Goal: Task Accomplishment & Management: Manage account settings

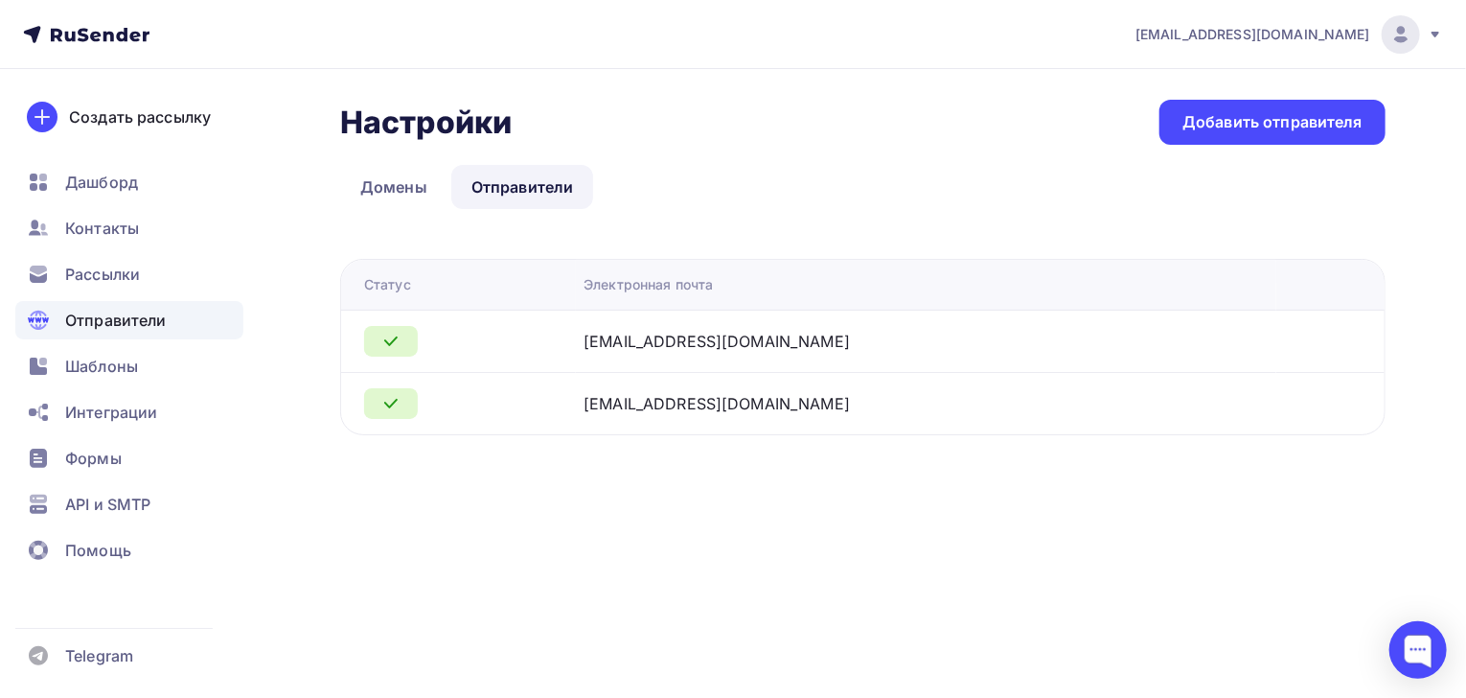
click at [1434, 34] on icon at bounding box center [1436, 35] width 8 height 6
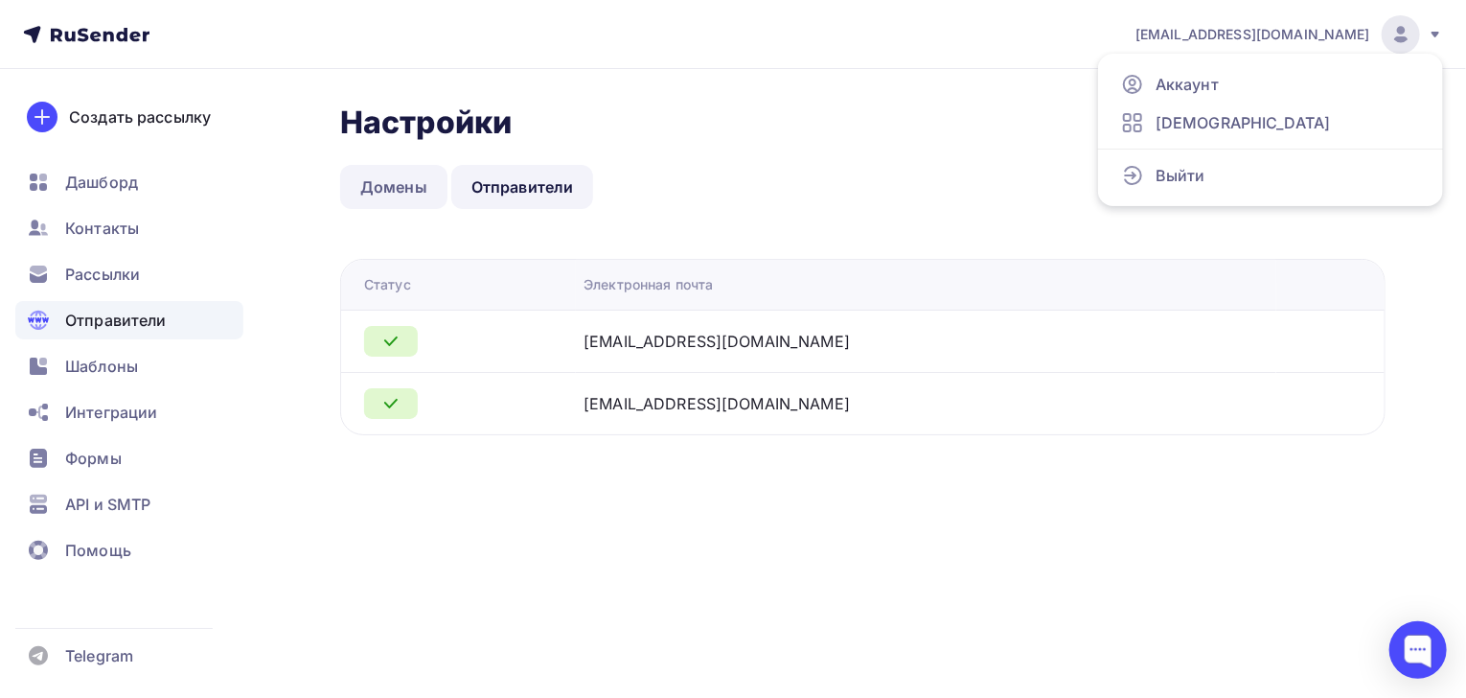
click at [387, 187] on link "Домены" at bounding box center [393, 187] width 107 height 44
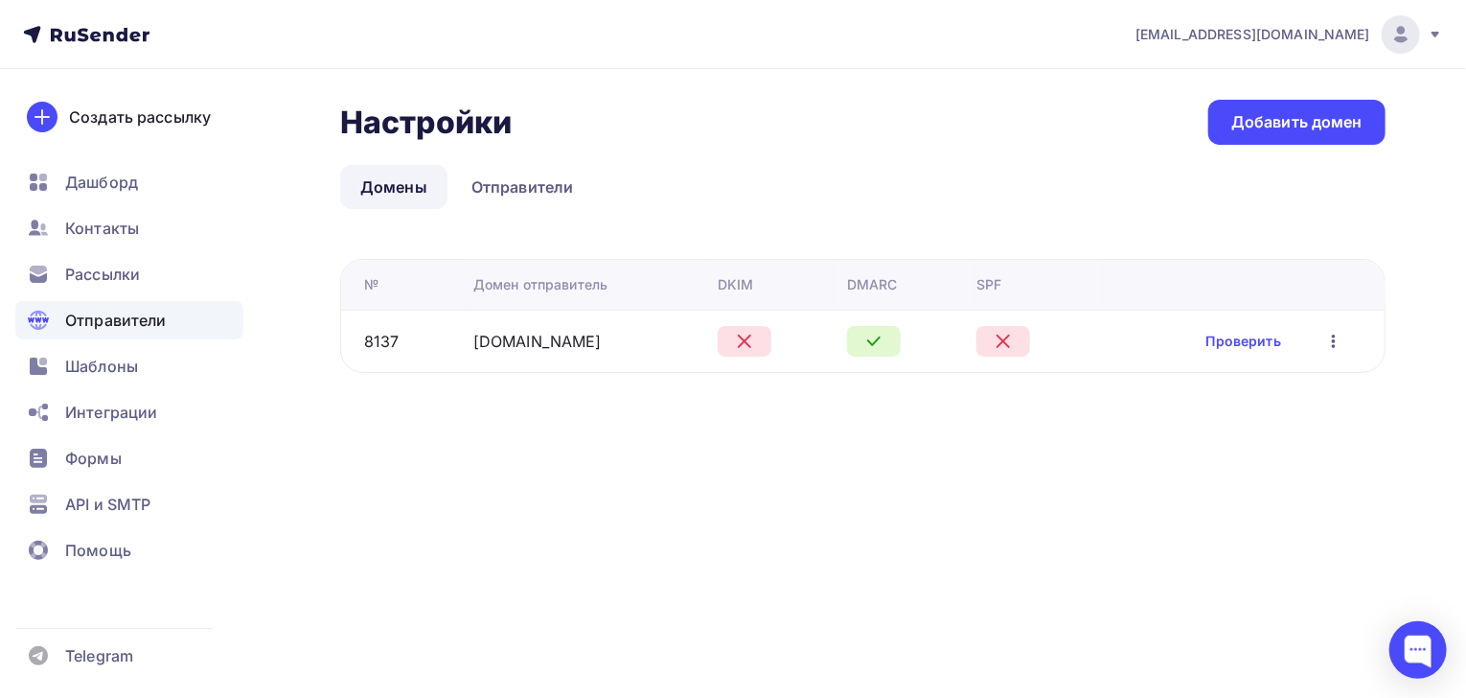
click at [1327, 345] on icon "button" at bounding box center [1334, 341] width 23 height 23
click at [1211, 431] on div "Удалить" at bounding box center [1236, 428] width 184 height 23
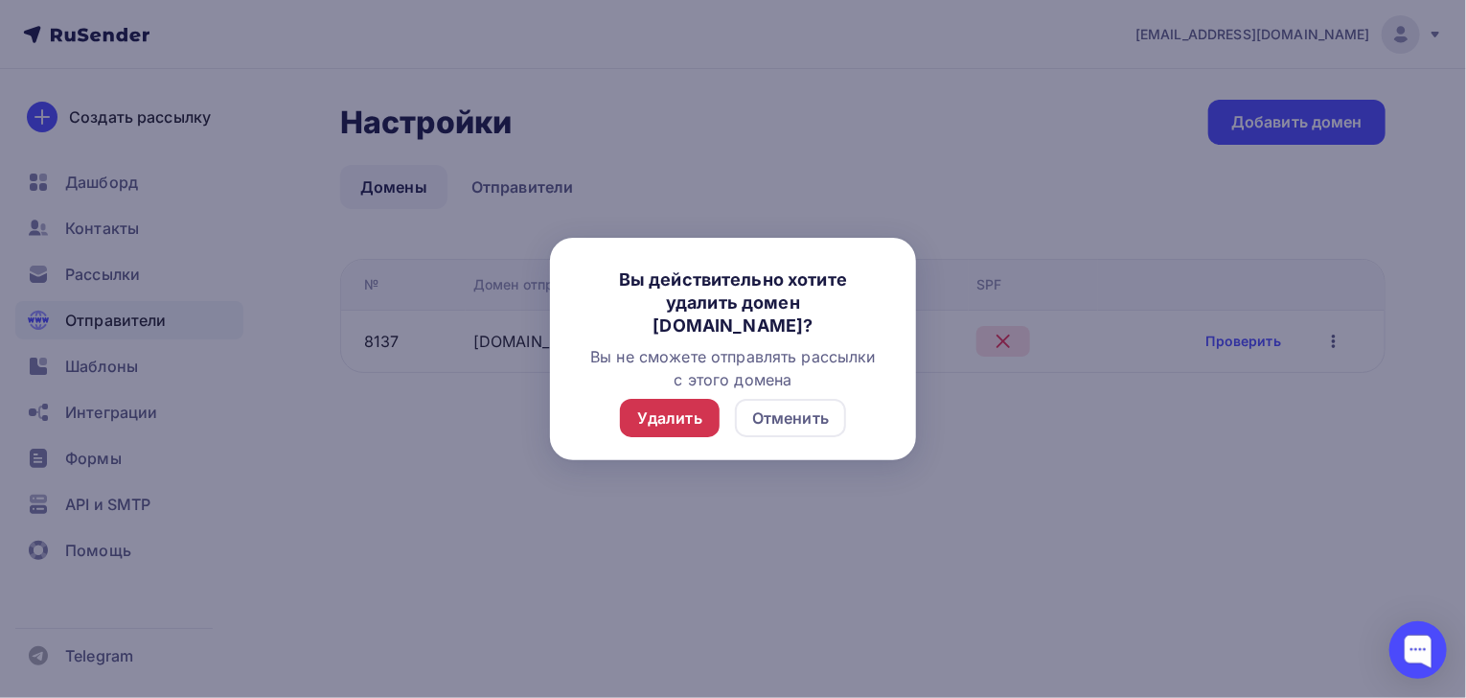
click at [698, 414] on div "Удалить" at bounding box center [669, 417] width 65 height 23
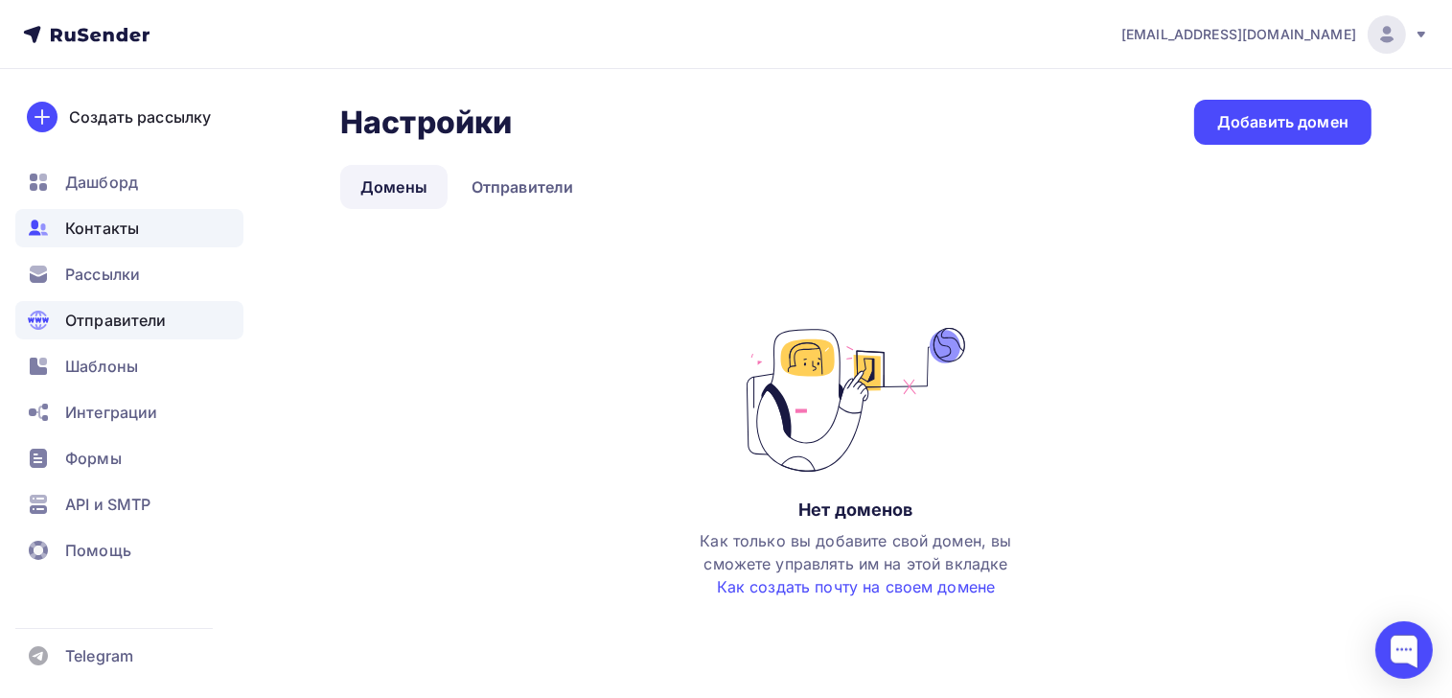
click at [113, 223] on span "Контакты" at bounding box center [102, 228] width 74 height 23
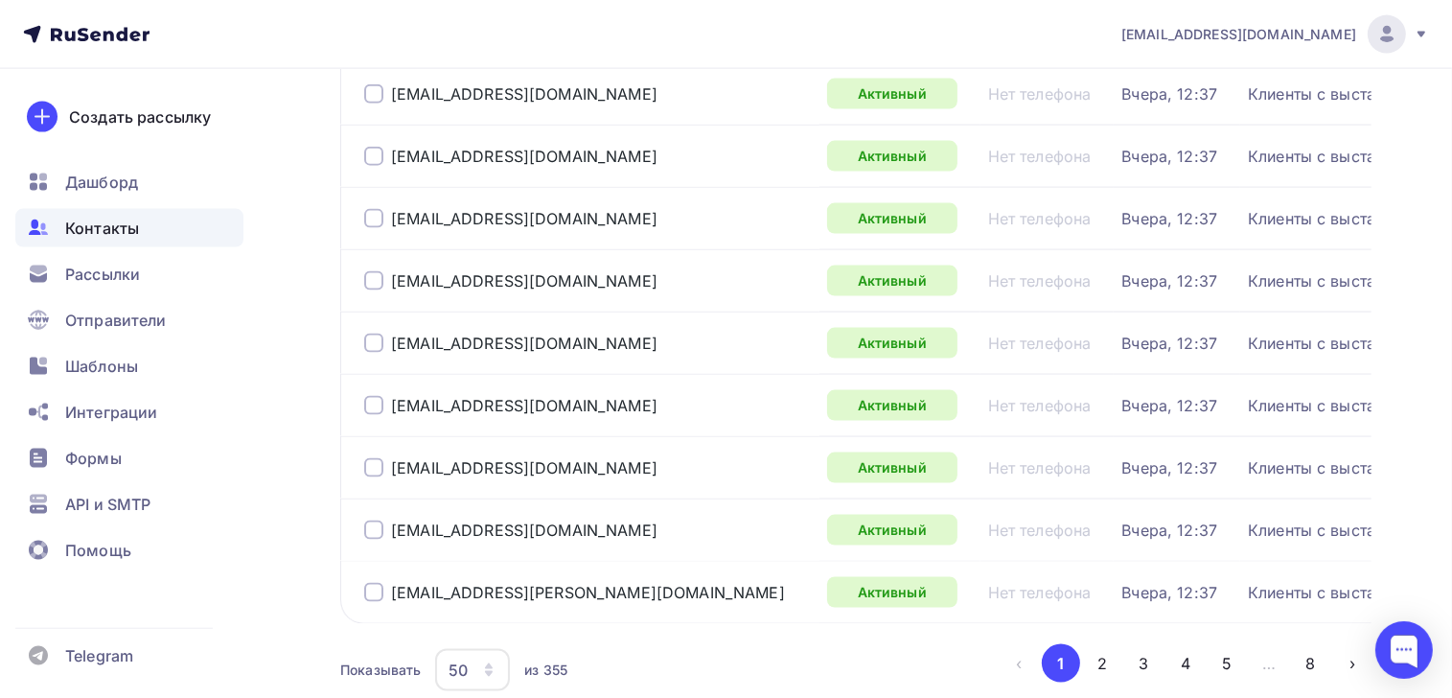
scroll to position [2883, 0]
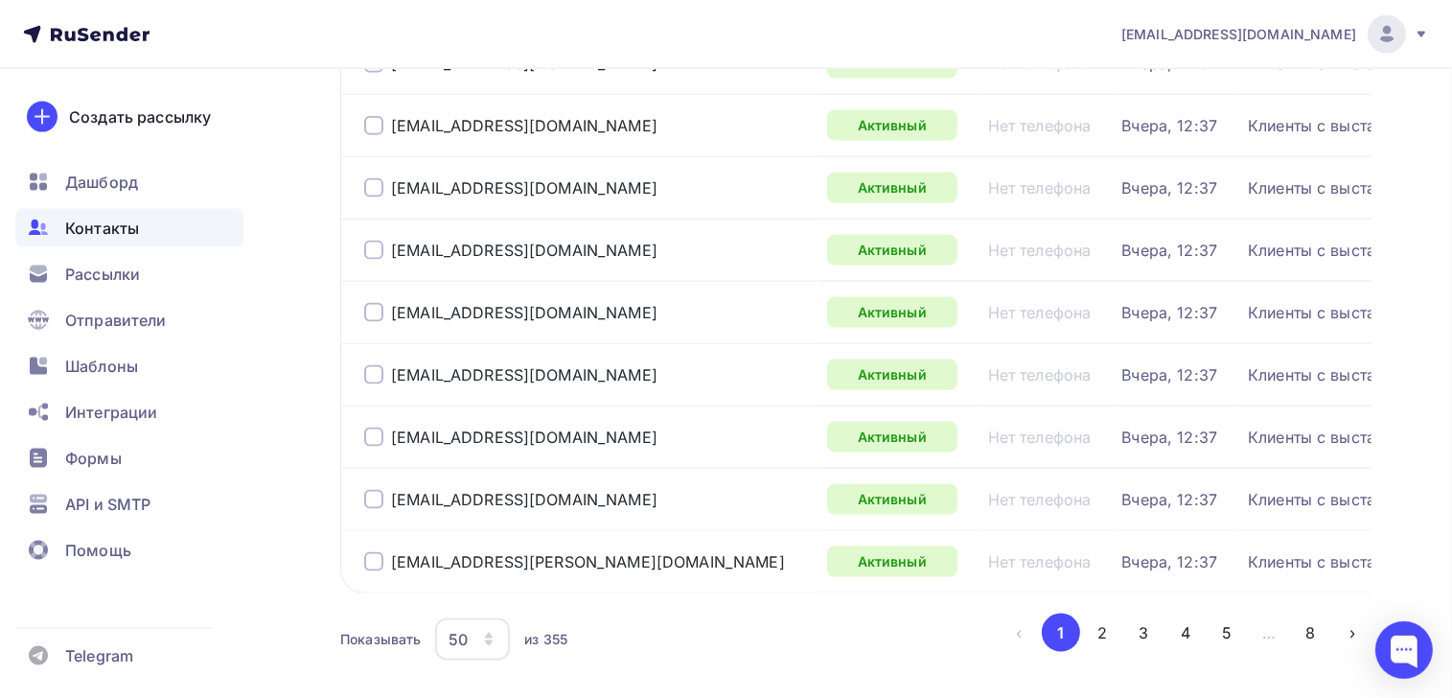
click at [487, 632] on icon "button" at bounding box center [488, 639] width 15 height 15
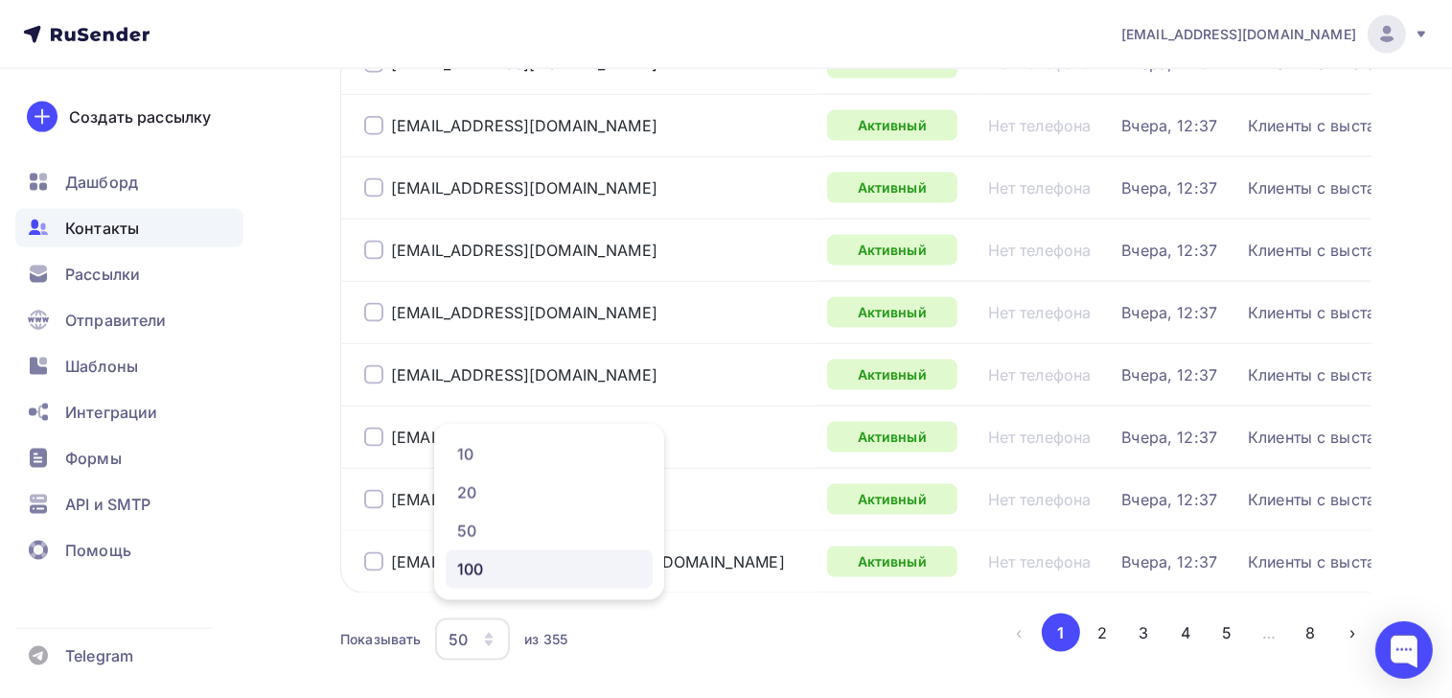
click at [475, 574] on div "100" at bounding box center [549, 569] width 184 height 23
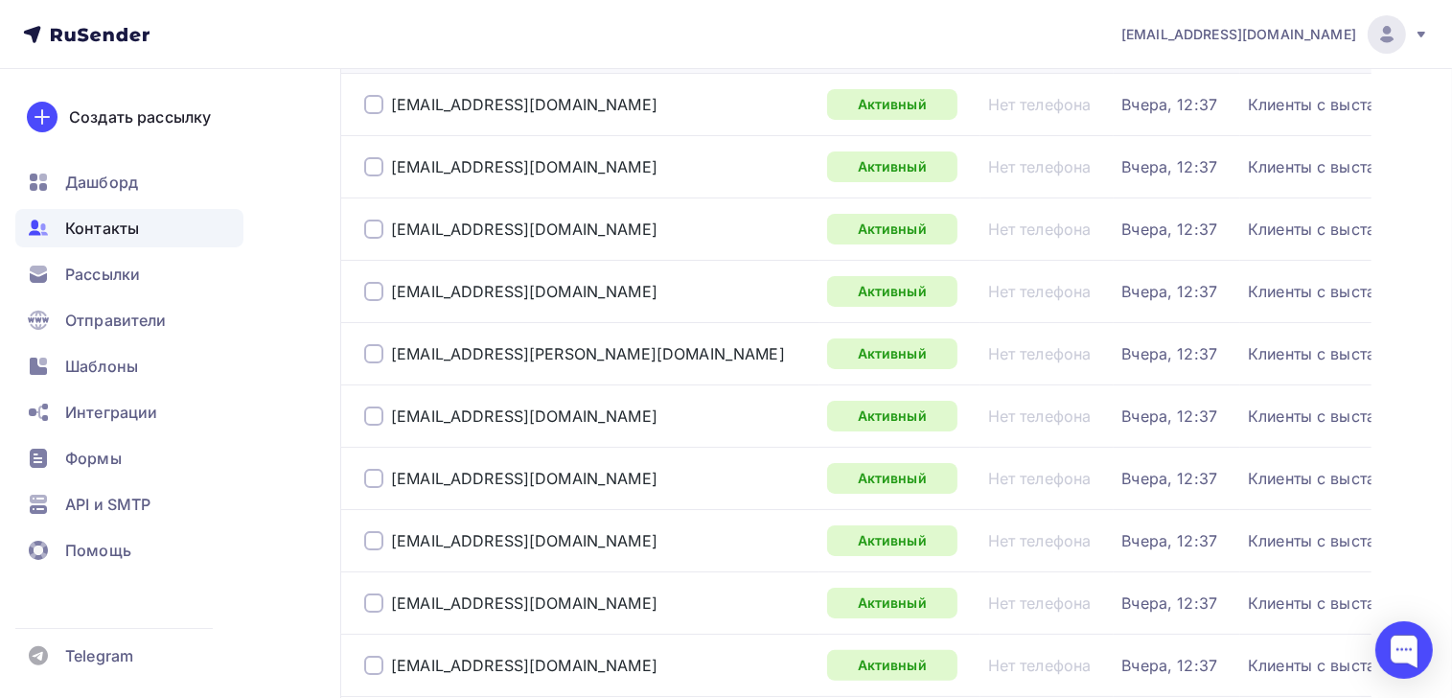
scroll to position [151, 0]
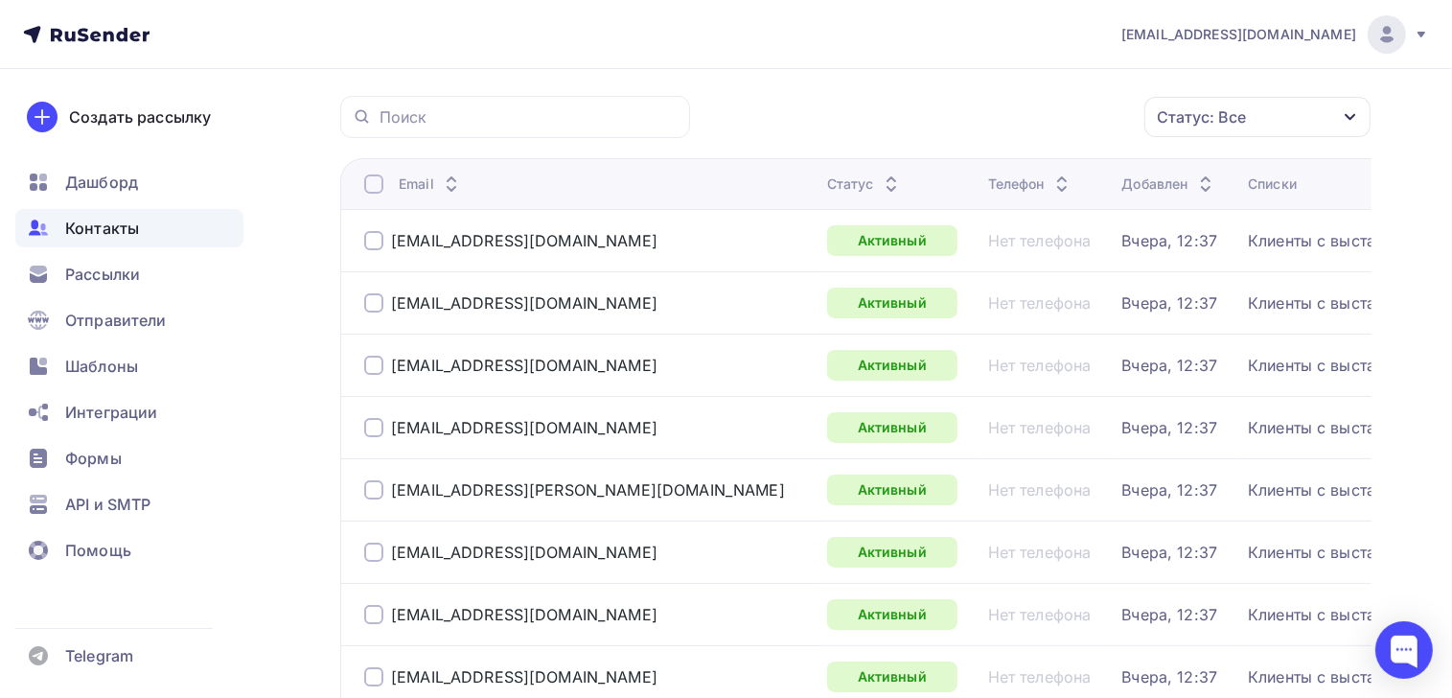
click at [371, 183] on div at bounding box center [373, 183] width 19 height 19
click at [977, 111] on div "Действие" at bounding box center [1001, 117] width 253 height 37
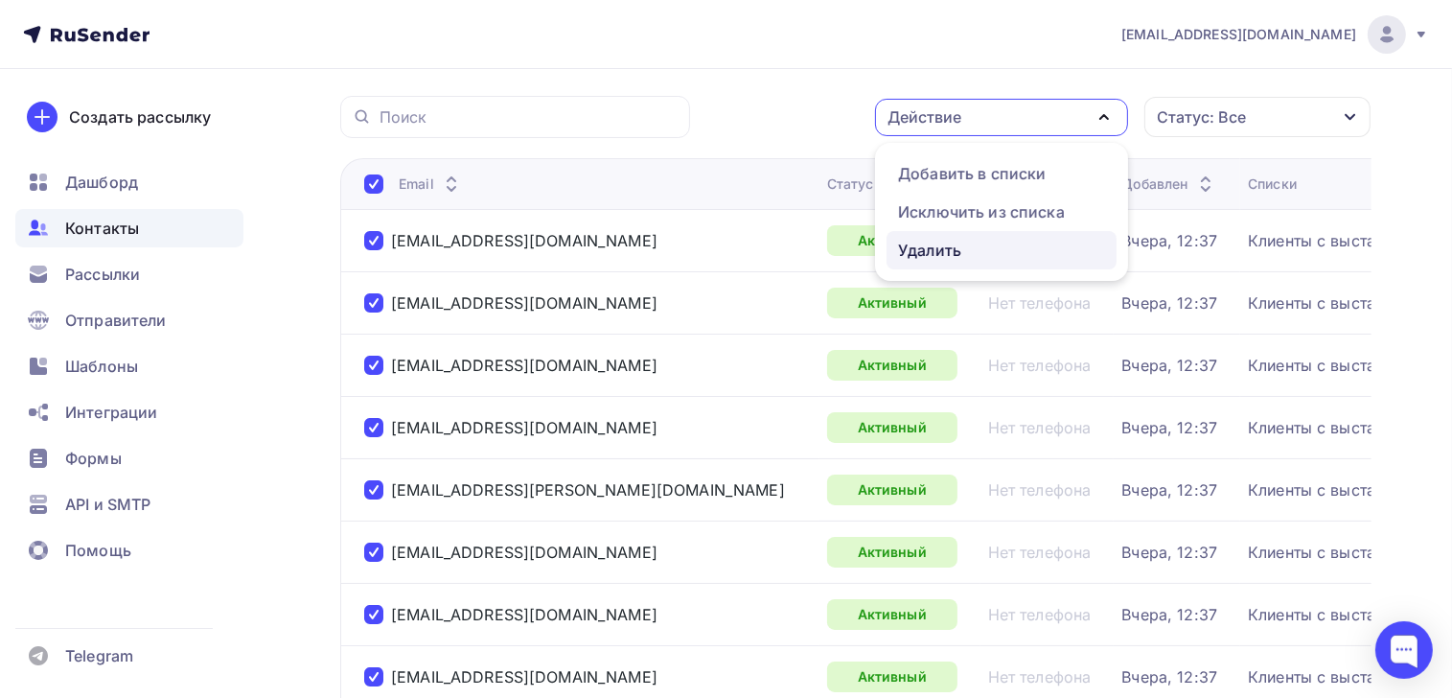
click at [943, 247] on div "Удалить" at bounding box center [929, 250] width 63 height 23
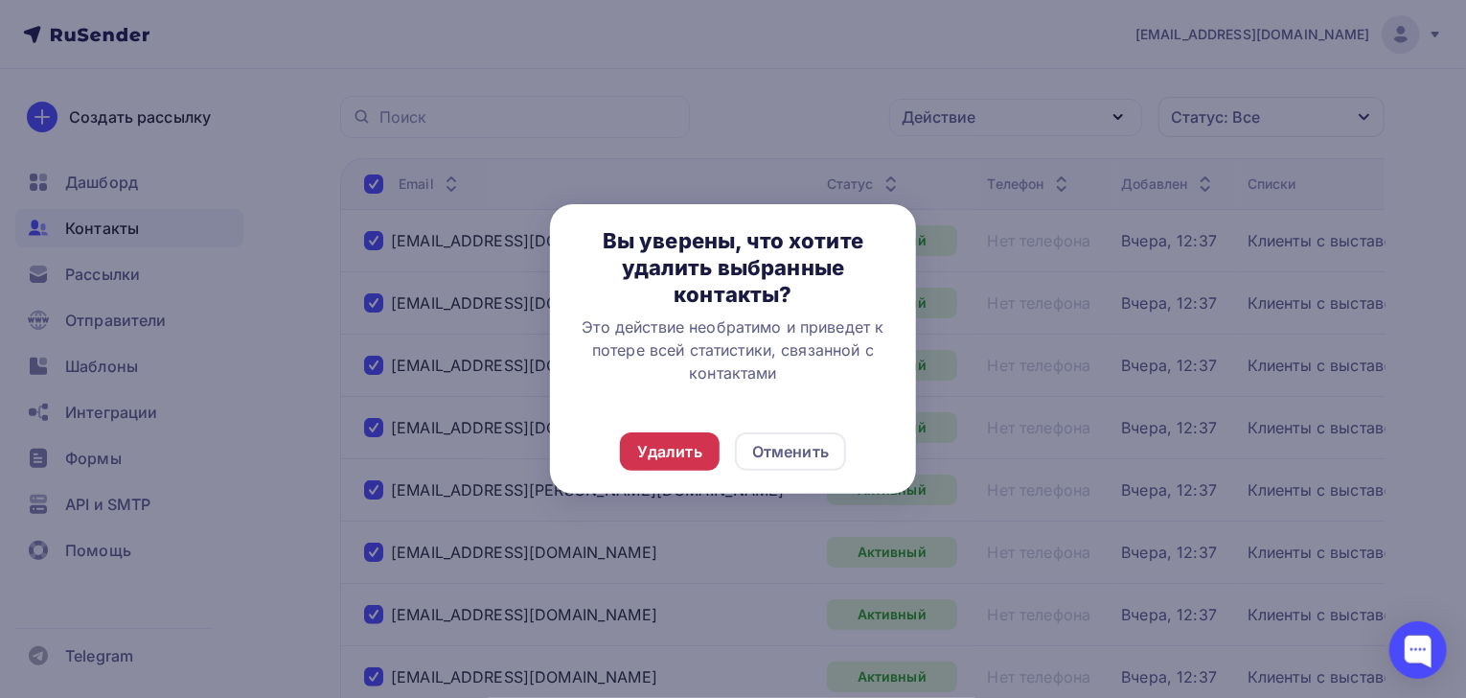
click at [687, 462] on div "Удалить" at bounding box center [669, 451] width 65 height 23
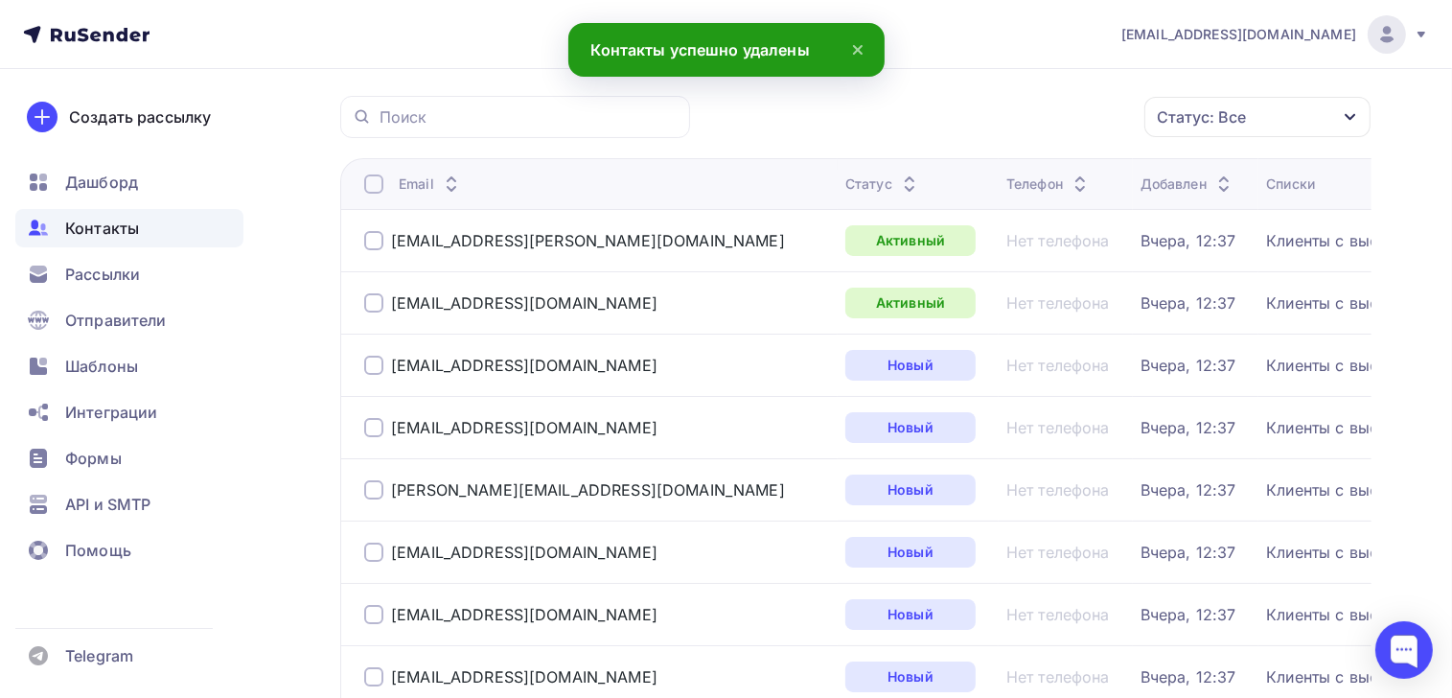
click at [374, 179] on div at bounding box center [373, 183] width 19 height 19
click at [856, 49] on icon at bounding box center [858, 50] width 8 height 8
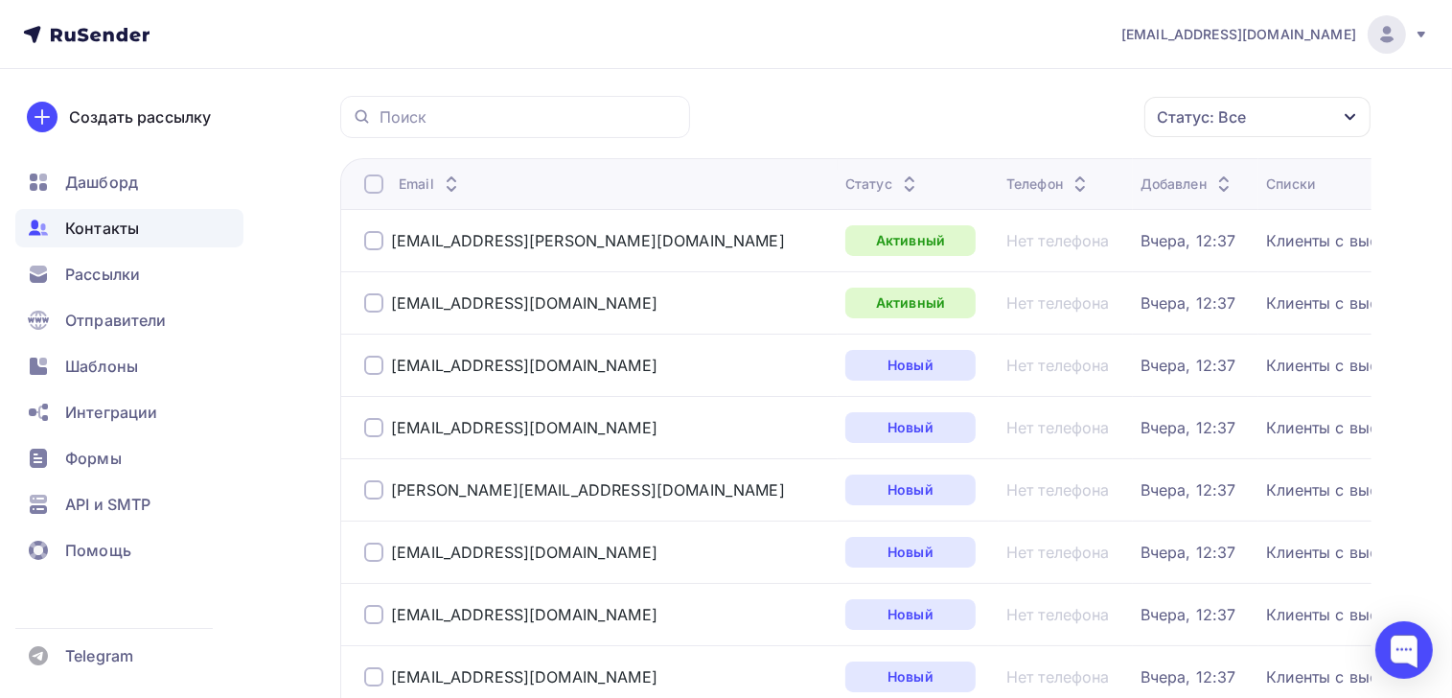
click at [371, 183] on div at bounding box center [373, 183] width 19 height 19
click at [947, 114] on div "Действие" at bounding box center [924, 116] width 74 height 23
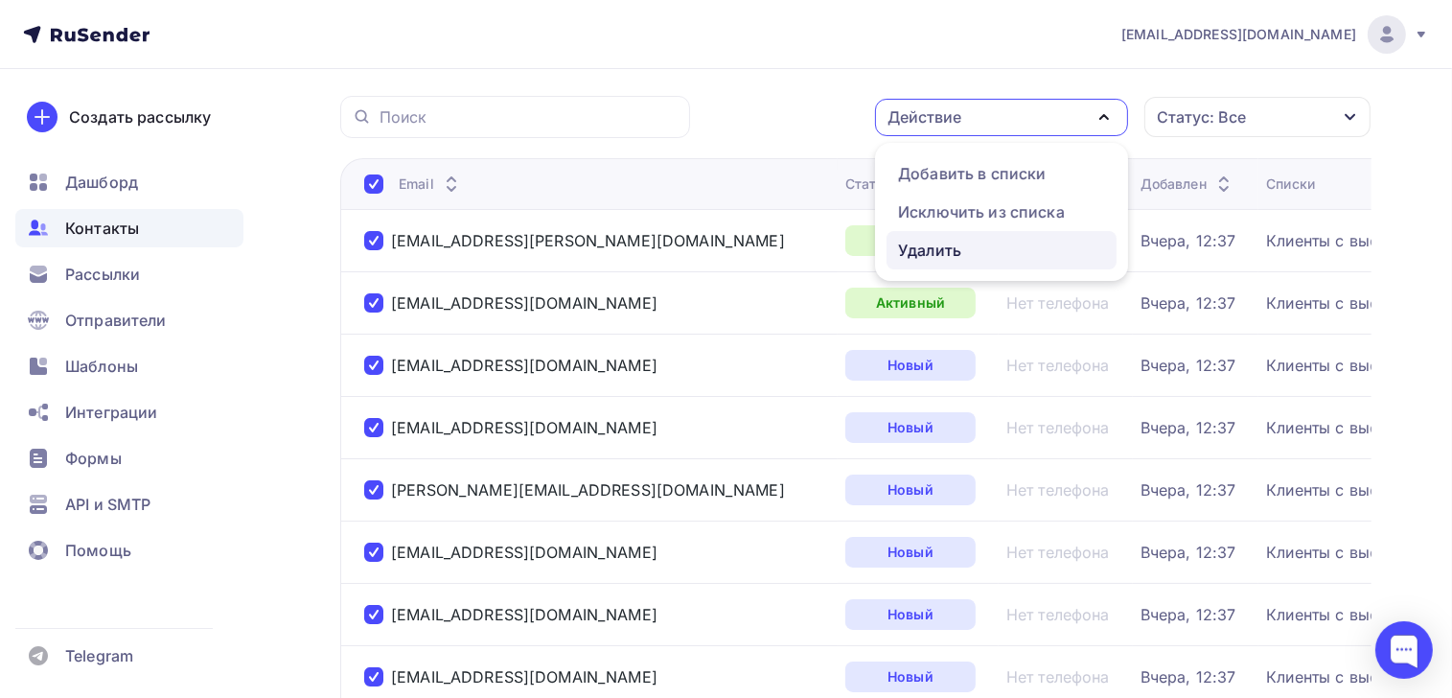
click at [938, 249] on div "Удалить" at bounding box center [929, 250] width 63 height 23
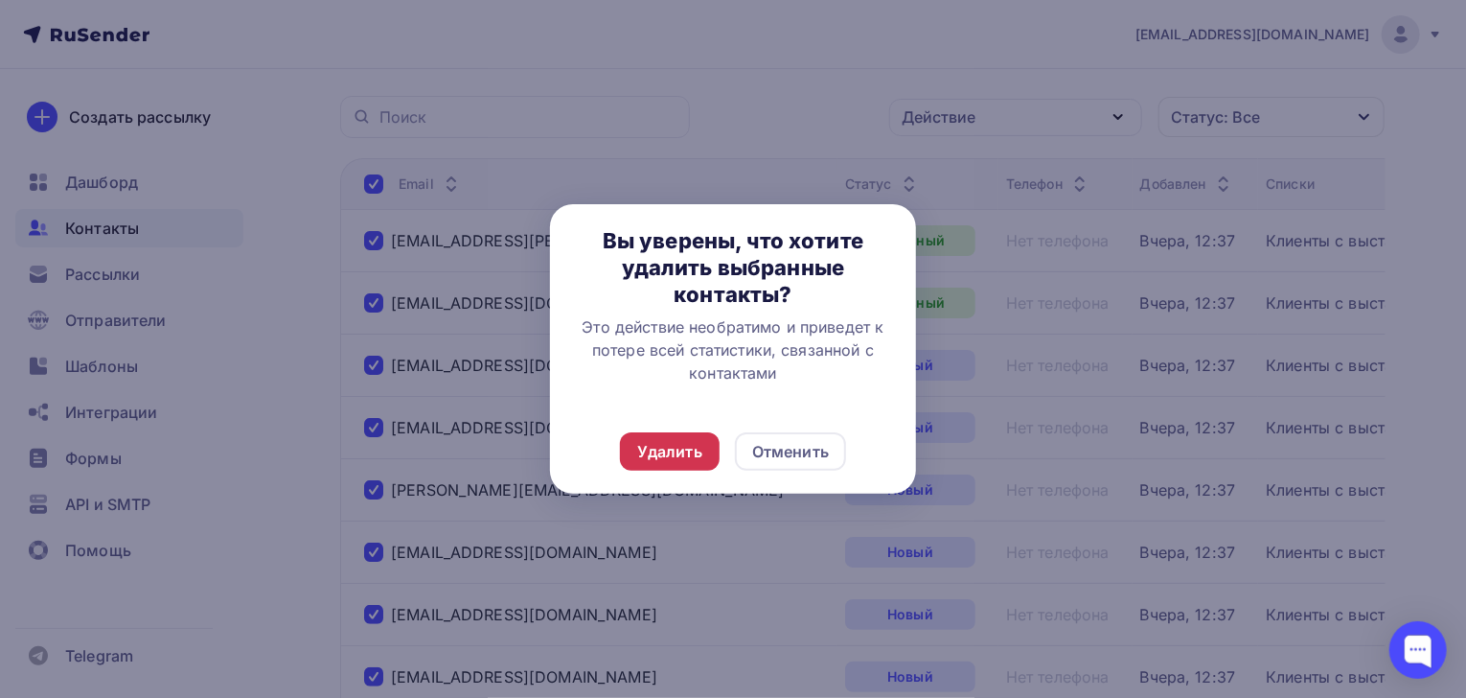
click at [681, 451] on div "Удалить" at bounding box center [669, 451] width 65 height 23
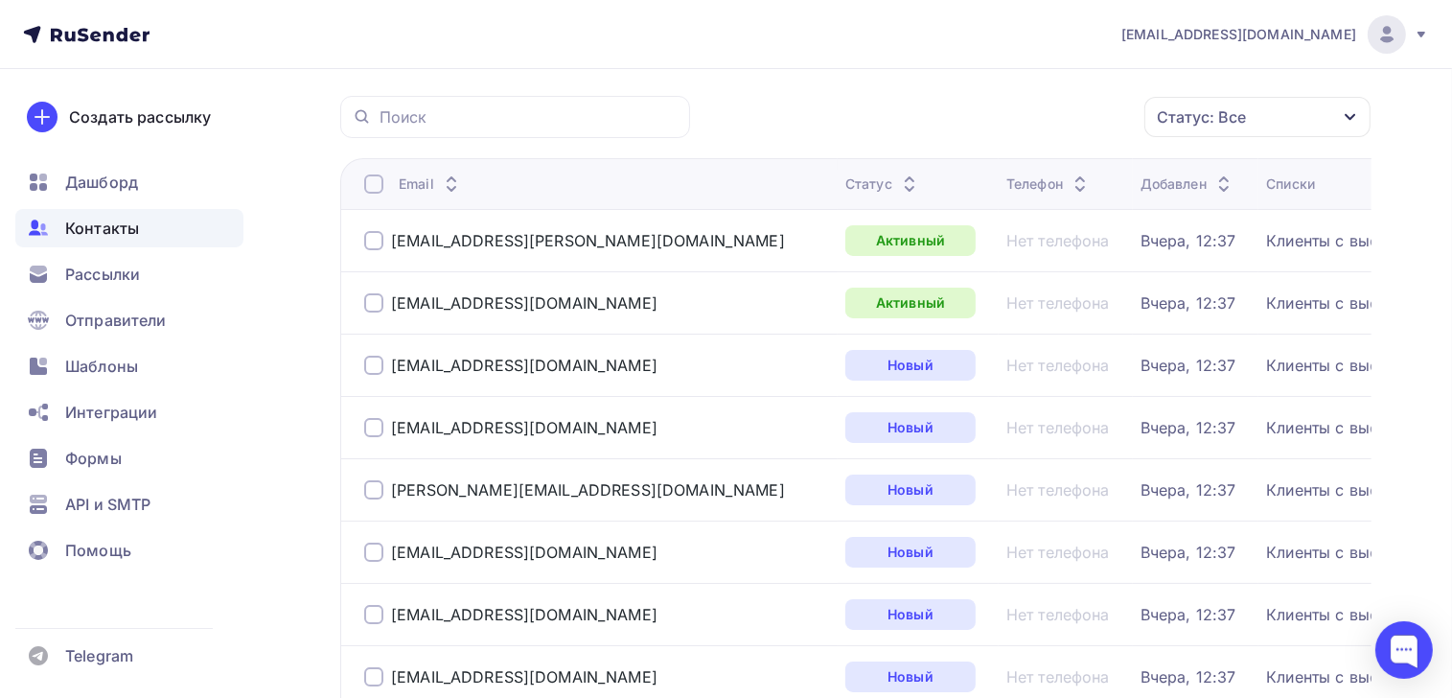
click at [376, 187] on div at bounding box center [373, 183] width 19 height 19
click at [375, 184] on div at bounding box center [373, 183] width 19 height 19
click at [901, 125] on div "Действие" at bounding box center [924, 116] width 74 height 23
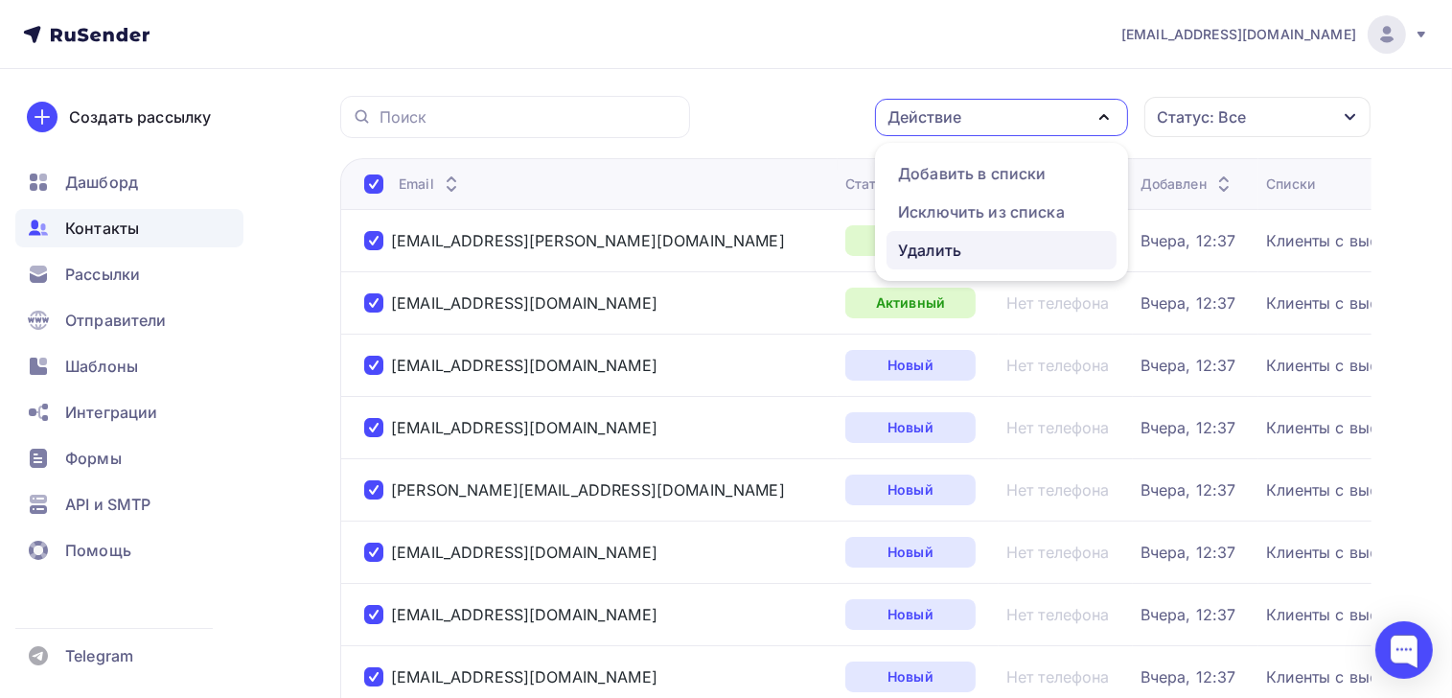
click at [939, 249] on div "Удалить" at bounding box center [929, 250] width 63 height 23
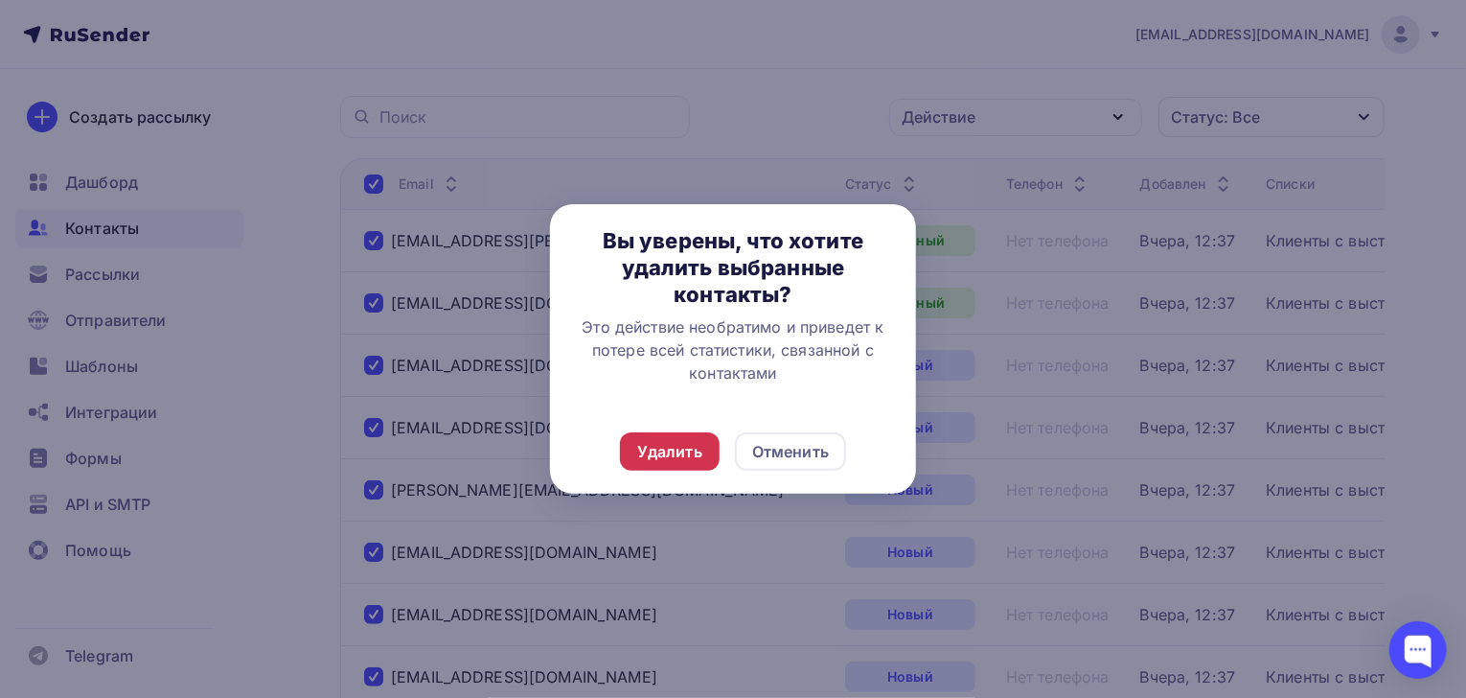
click at [681, 449] on div "Удалить" at bounding box center [669, 451] width 65 height 23
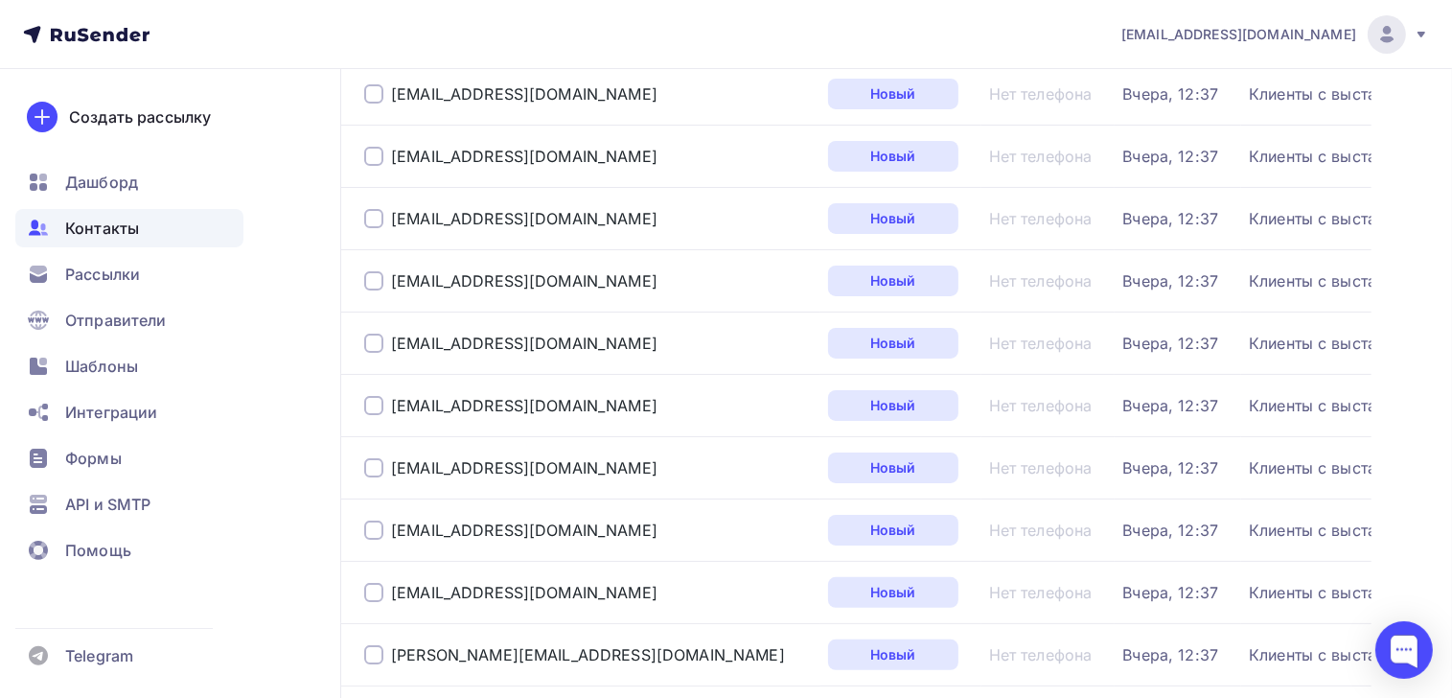
scroll to position [0, 0]
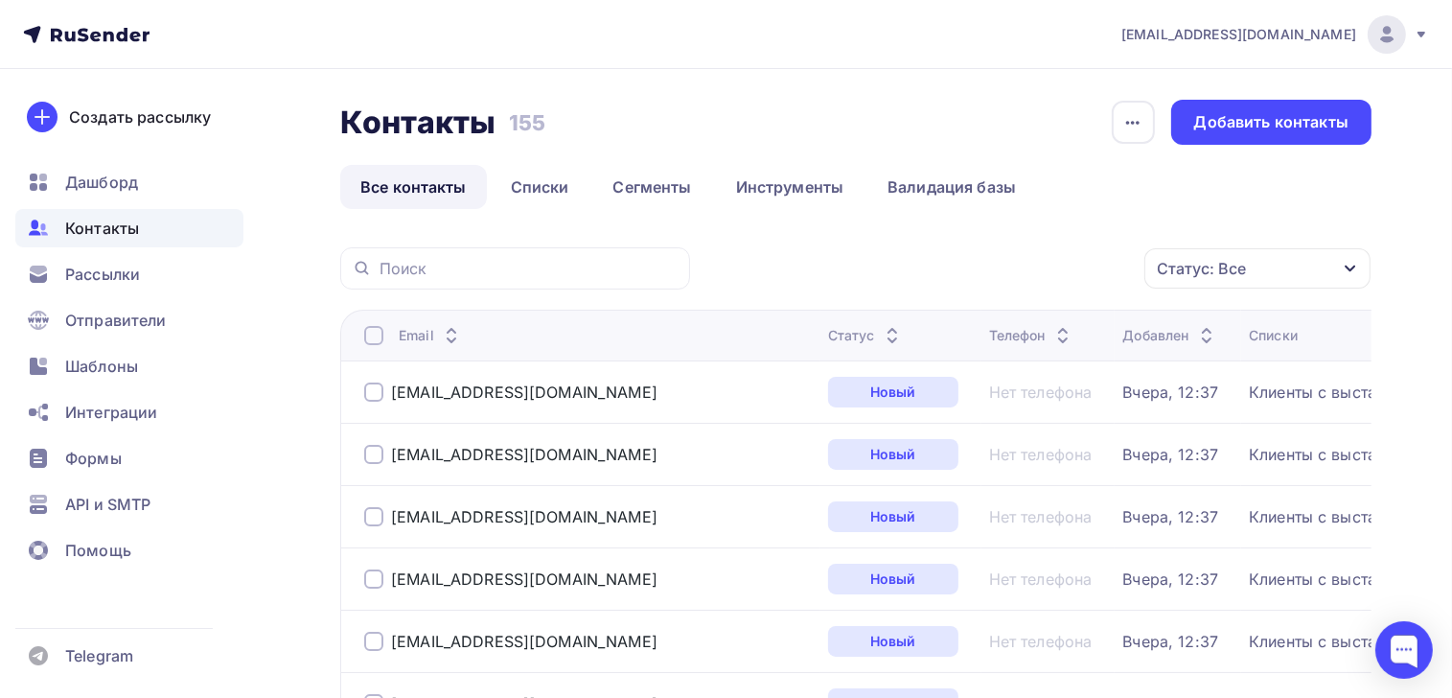
click at [376, 334] on div at bounding box center [373, 335] width 19 height 19
click at [376, 336] on div at bounding box center [373, 335] width 19 height 19
click at [941, 274] on div "Действие" at bounding box center [924, 268] width 74 height 23
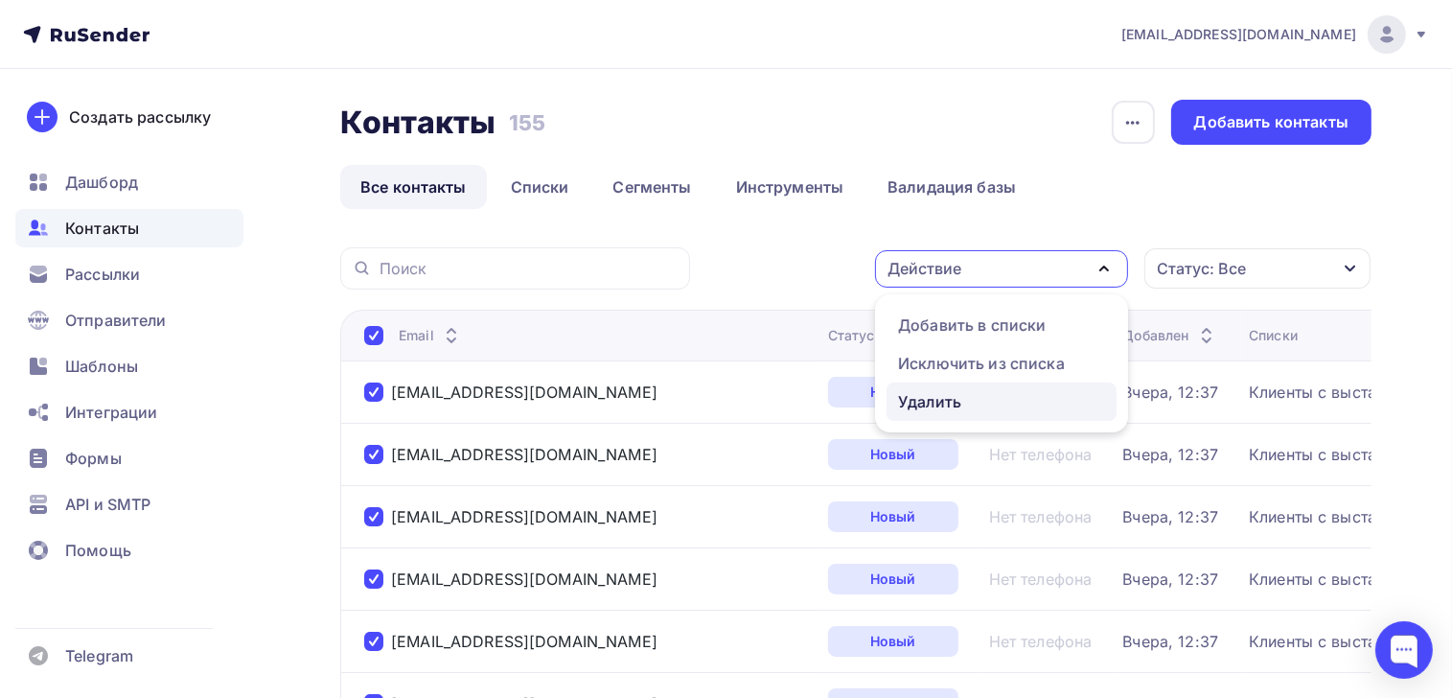
click at [925, 403] on div "Удалить" at bounding box center [929, 401] width 63 height 23
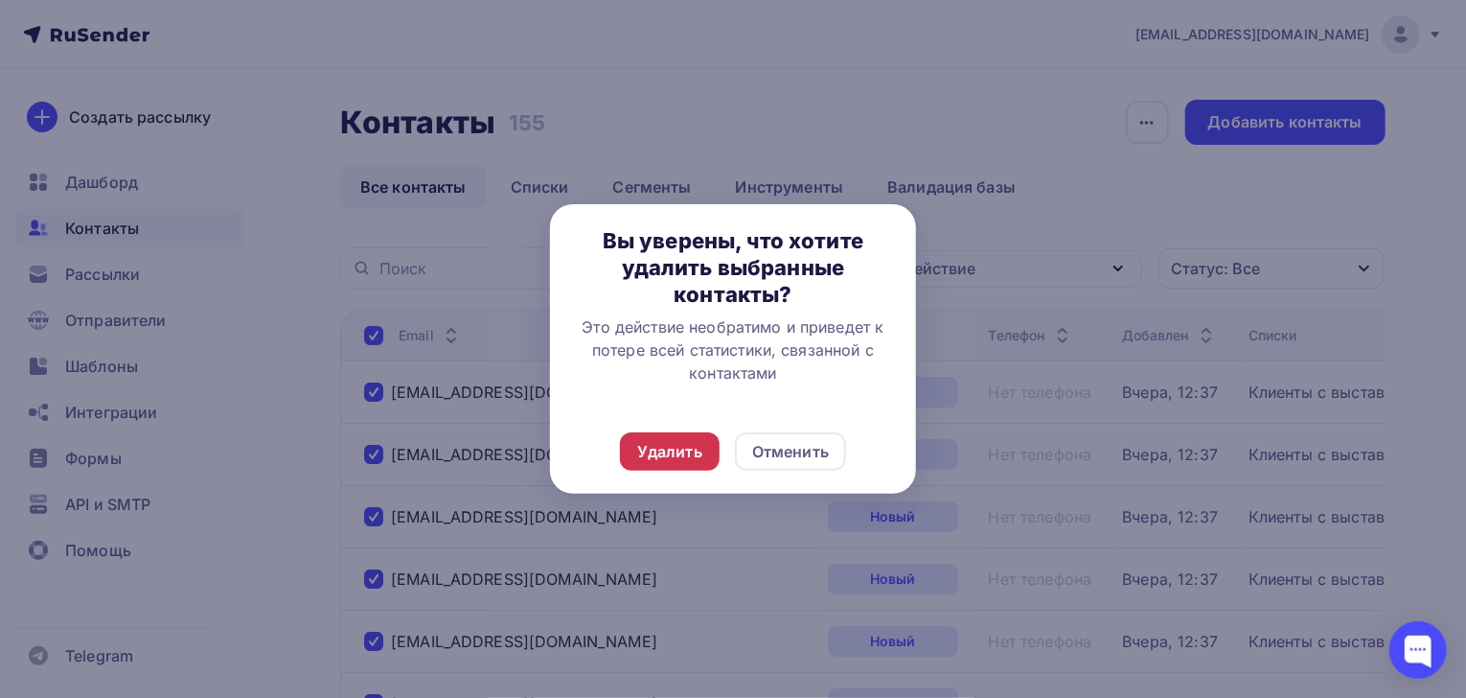
click at [622, 455] on div "Удалить" at bounding box center [670, 451] width 100 height 38
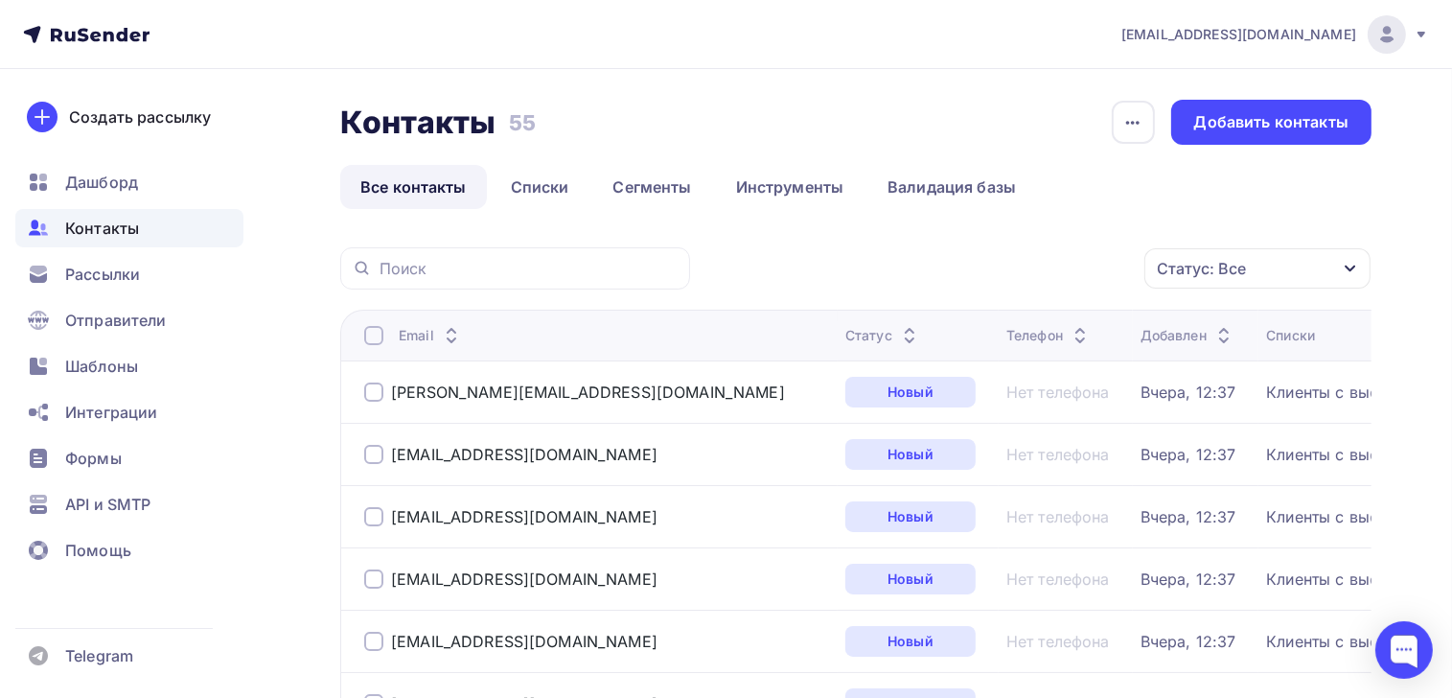
click at [368, 336] on div at bounding box center [373, 335] width 19 height 19
click at [374, 336] on div at bounding box center [373, 335] width 19 height 19
click at [949, 271] on div "Действие" at bounding box center [924, 268] width 74 height 23
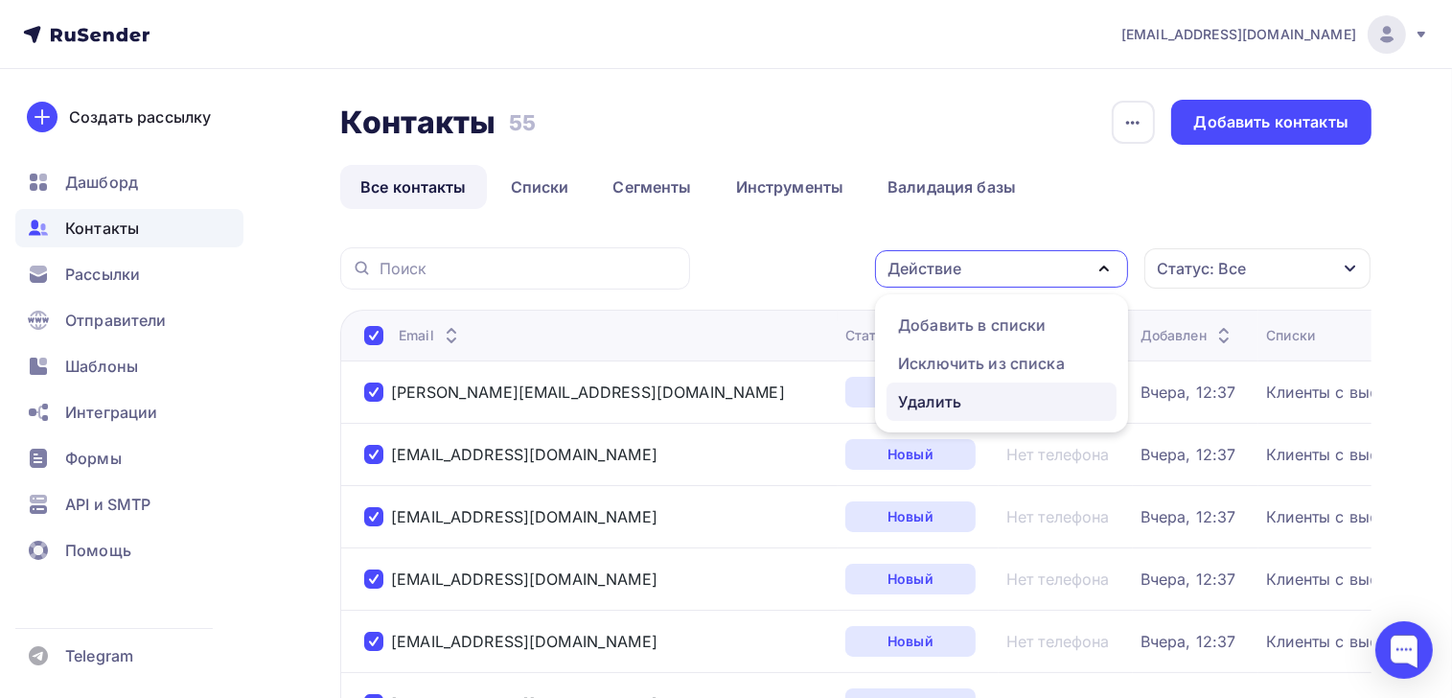
click at [931, 402] on div "Удалить" at bounding box center [929, 401] width 63 height 23
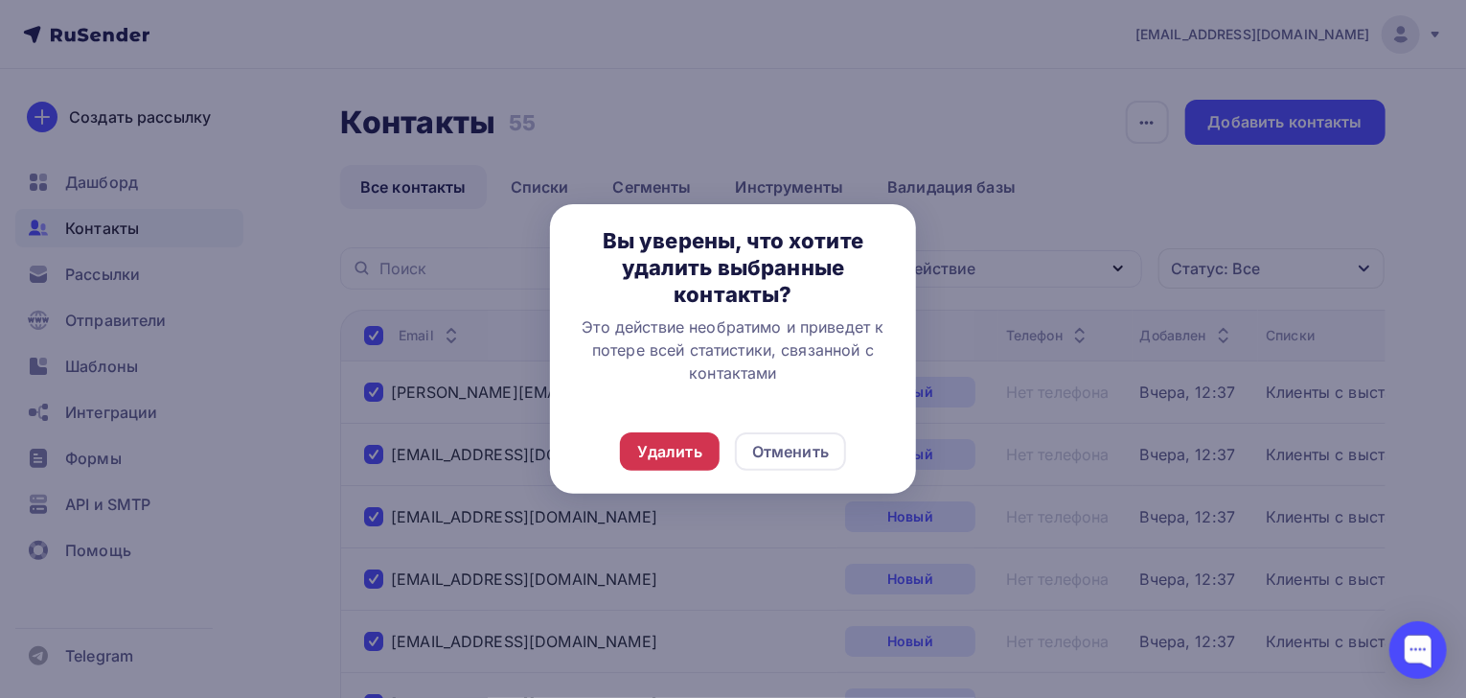
click at [656, 449] on div "Удалить" at bounding box center [669, 451] width 65 height 23
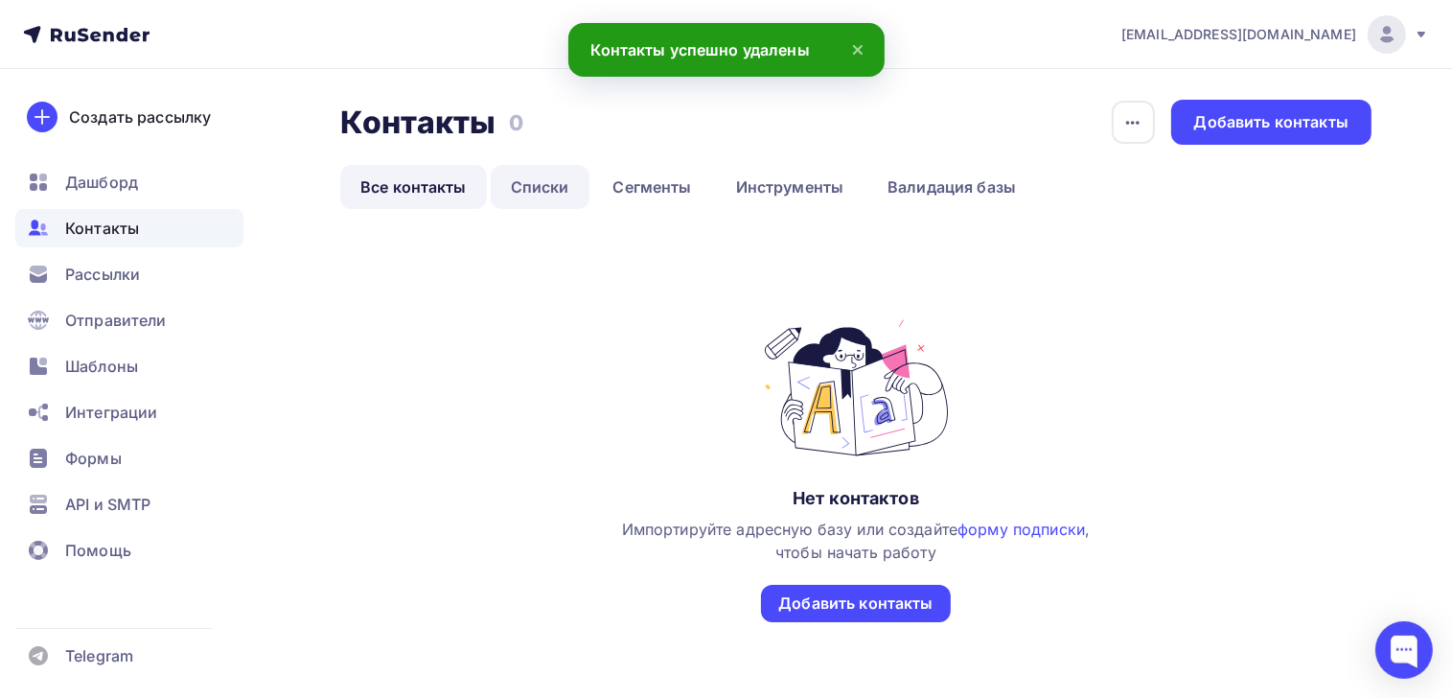
click at [539, 190] on link "Списки" at bounding box center [540, 187] width 99 height 44
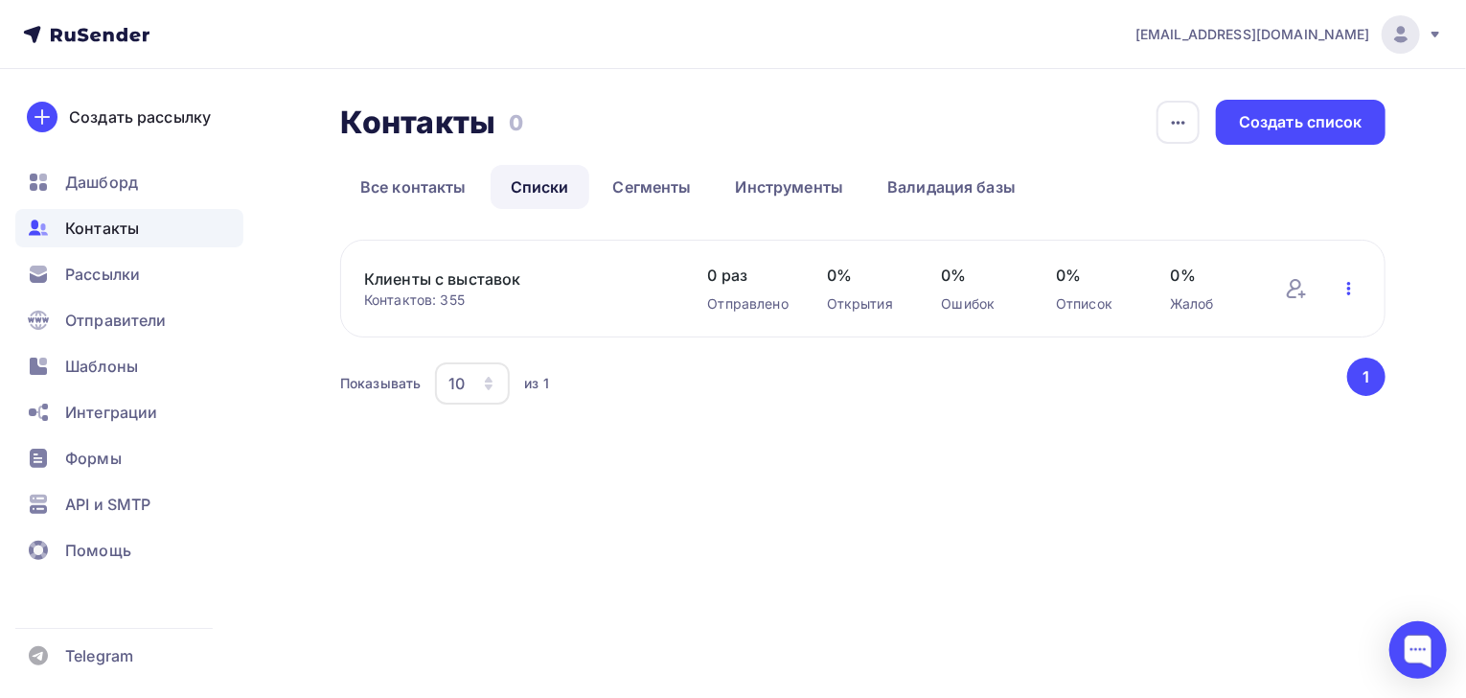
click at [1344, 283] on icon "button" at bounding box center [1349, 288] width 23 height 23
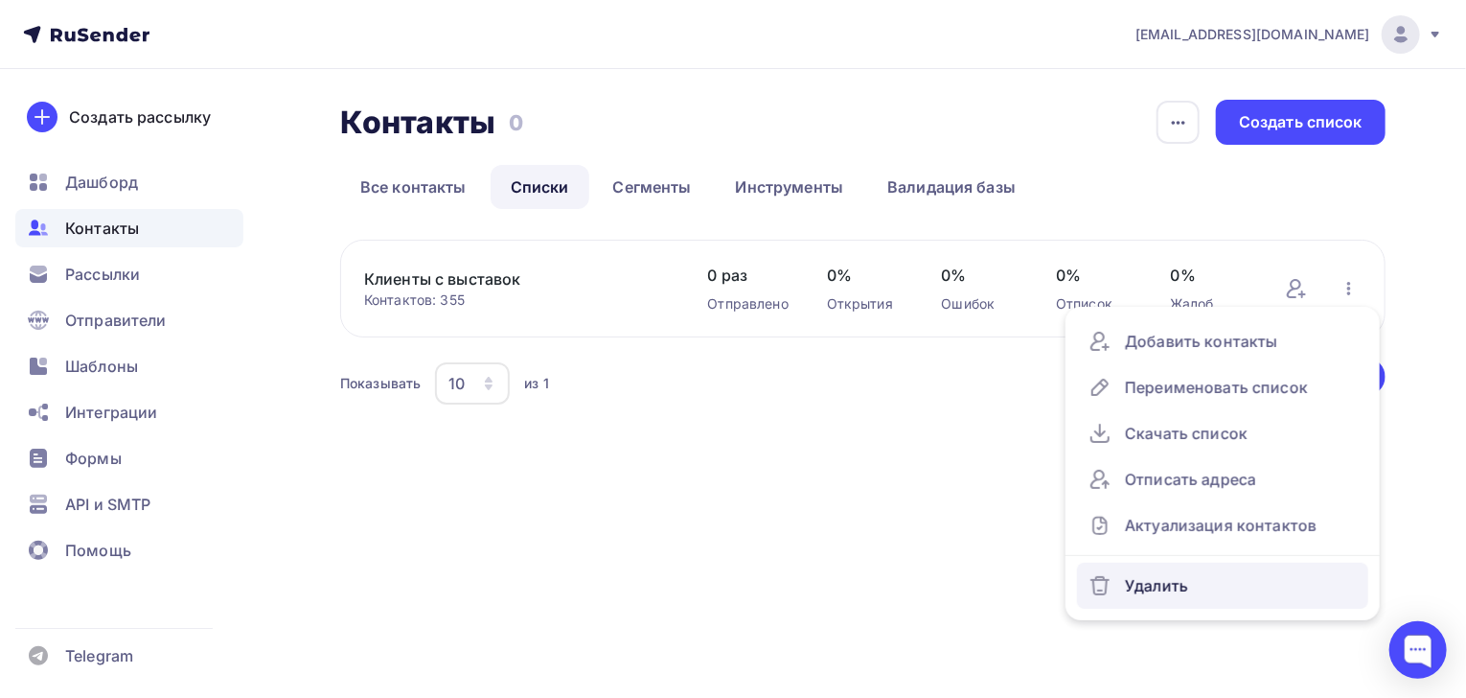
click at [1162, 584] on div "Удалить" at bounding box center [1223, 585] width 268 height 31
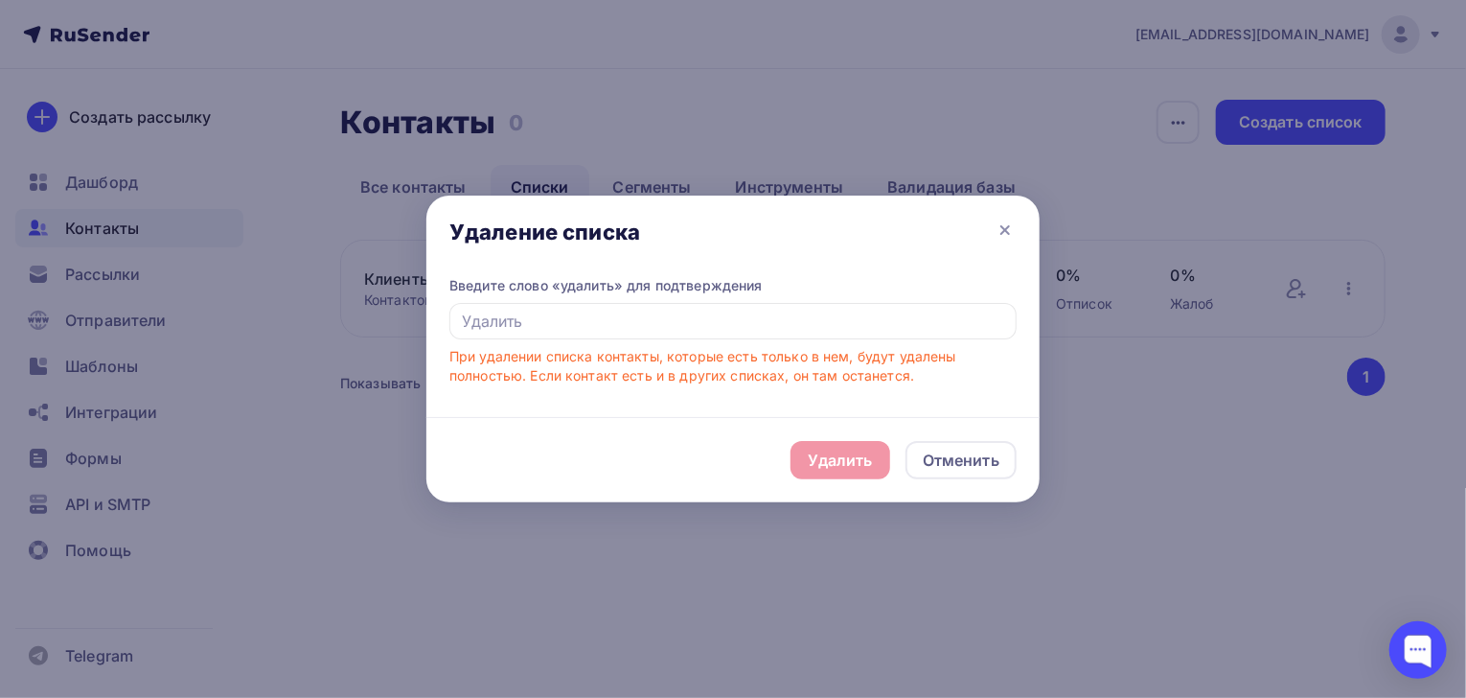
click at [841, 460] on div "Удалить Отменить" at bounding box center [732, 459] width 613 height 85
click at [554, 323] on input "text" at bounding box center [732, 321] width 567 height 36
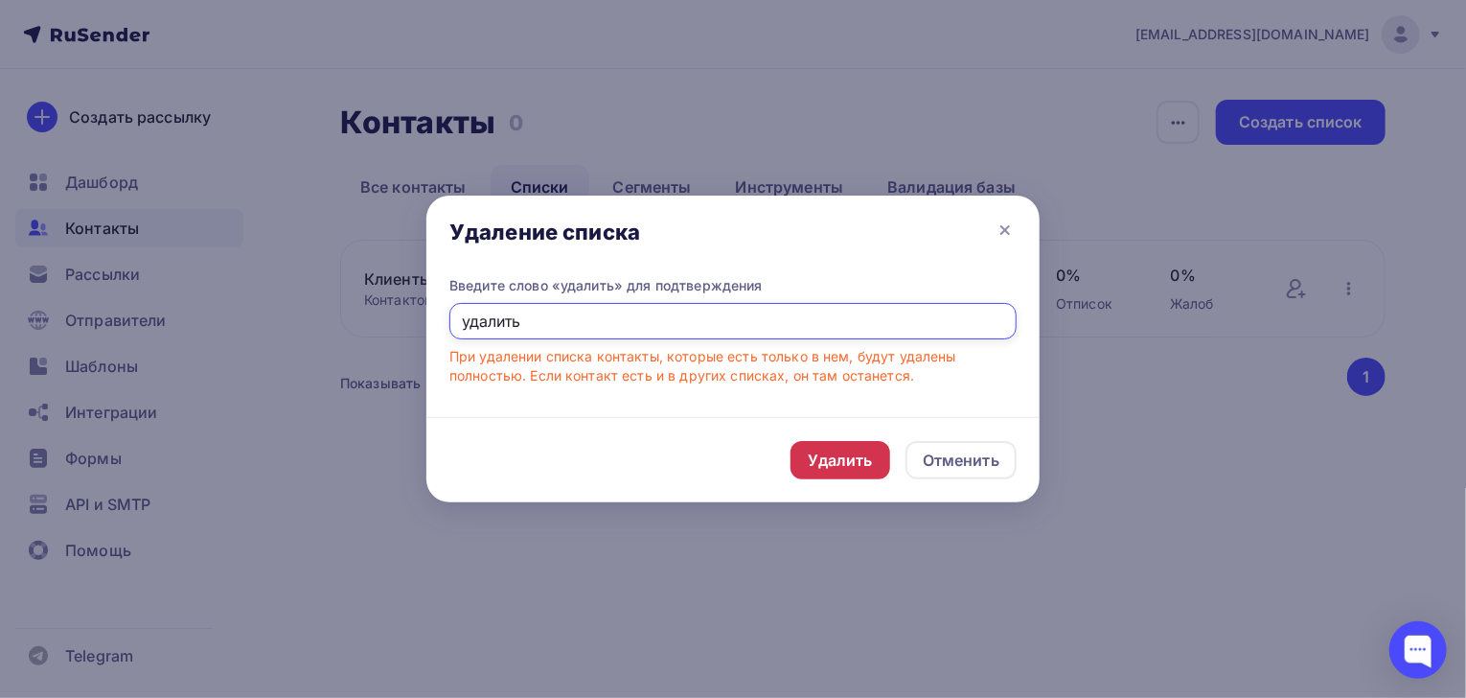
type input "удалить"
click at [829, 456] on div "Удалить" at bounding box center [840, 460] width 65 height 23
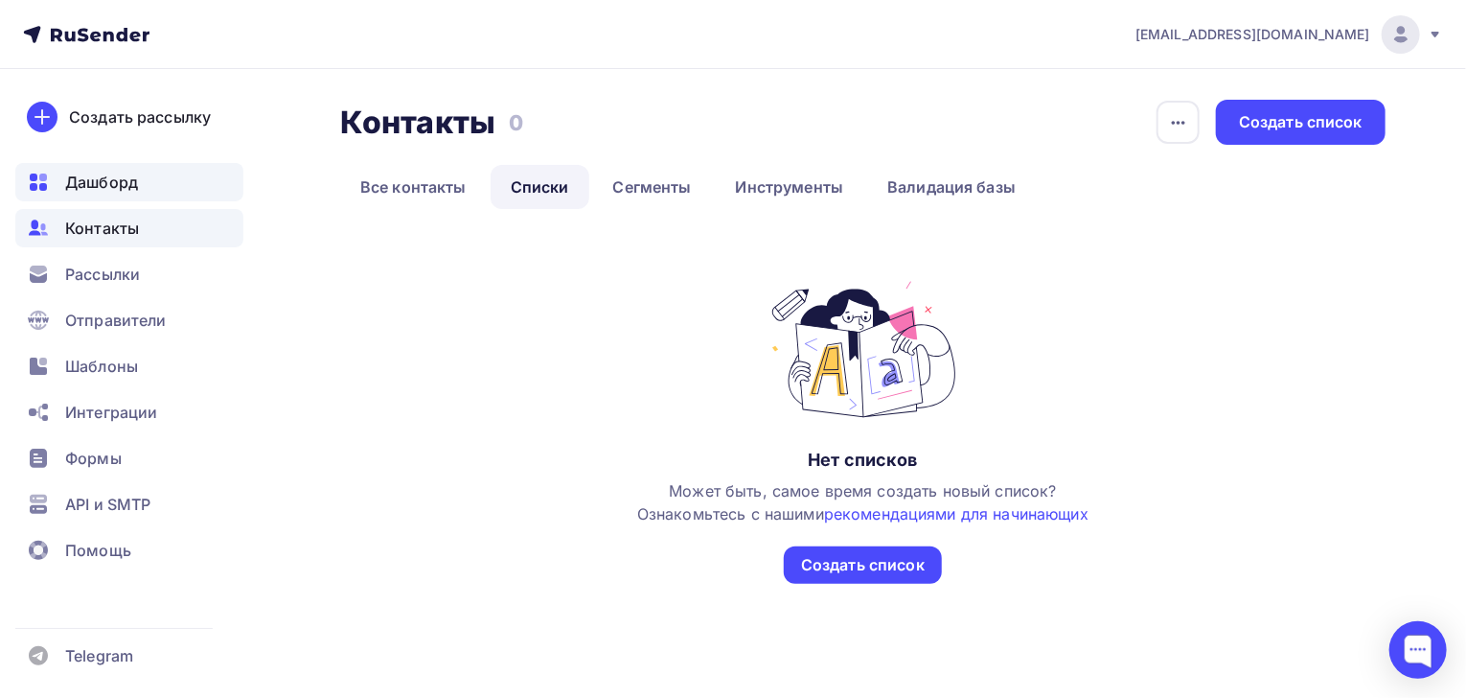
click at [86, 182] on span "Дашборд" at bounding box center [101, 182] width 73 height 23
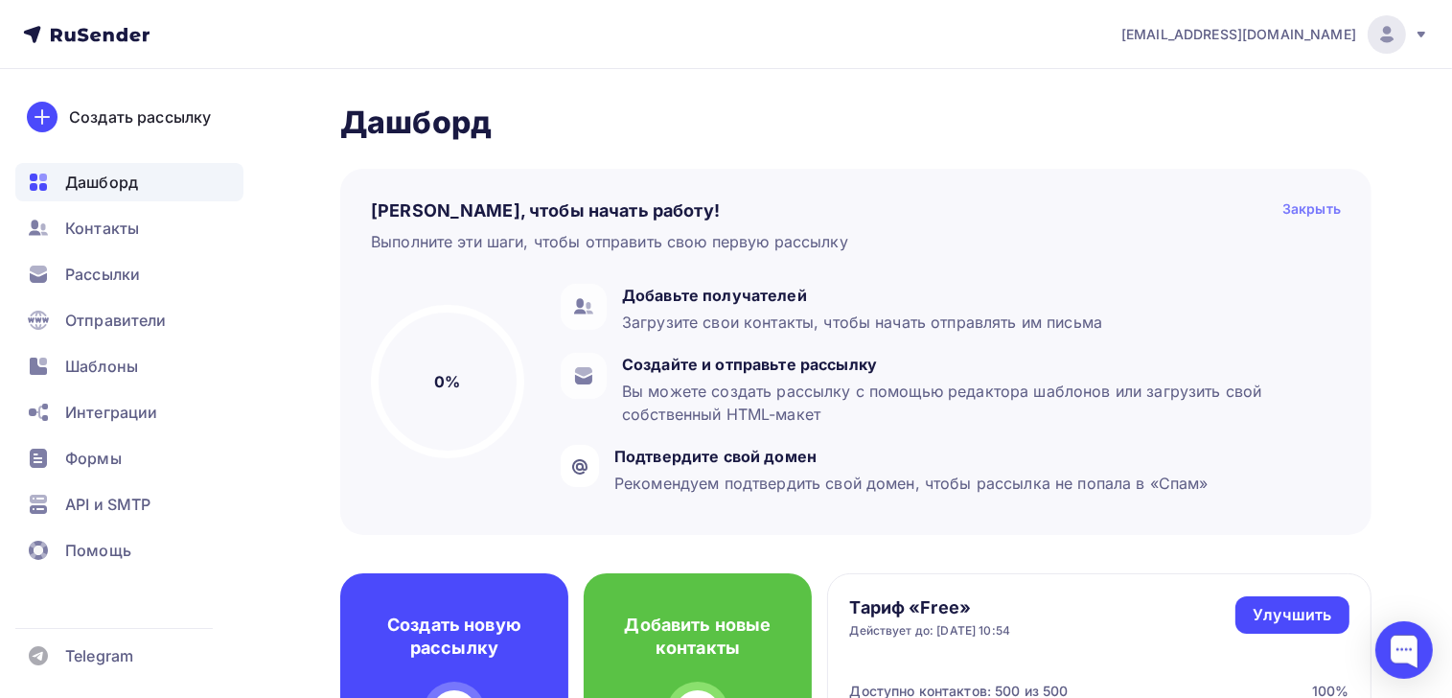
click at [1307, 212] on div "Закрыть" at bounding box center [1311, 210] width 58 height 23
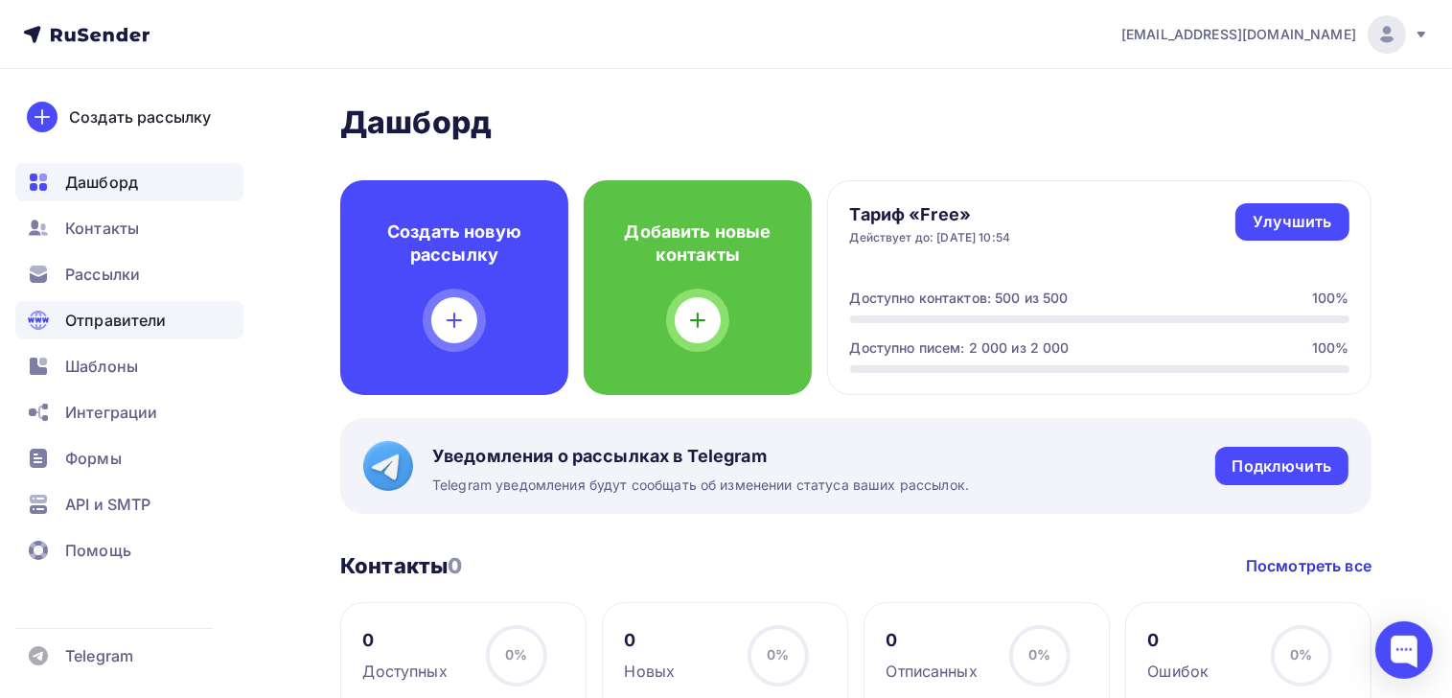
click at [161, 307] on div "Отправители" at bounding box center [129, 320] width 228 height 38
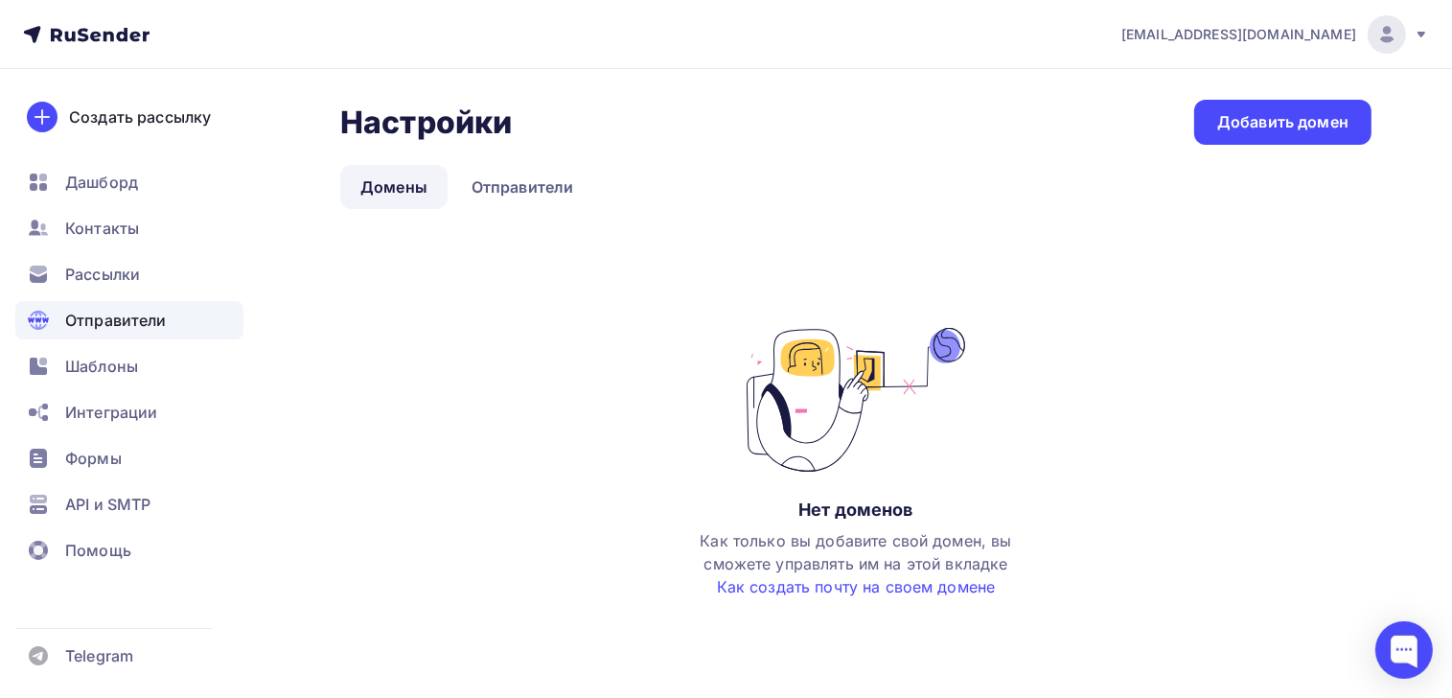
click at [392, 191] on link "Домены" at bounding box center [393, 187] width 107 height 44
click at [484, 191] on link "Отправители" at bounding box center [522, 187] width 143 height 44
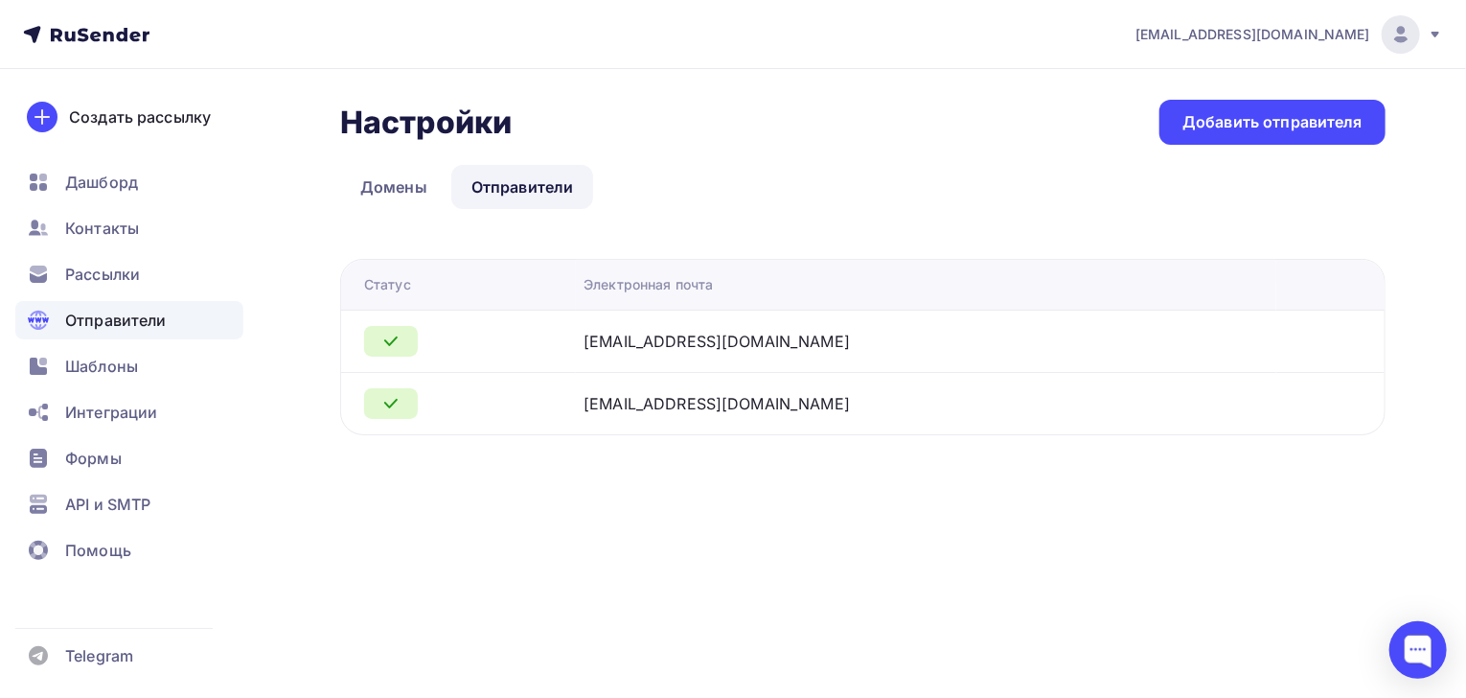
click at [1269, 31] on span "[EMAIL_ADDRESS][DOMAIN_NAME]" at bounding box center [1253, 34] width 235 height 19
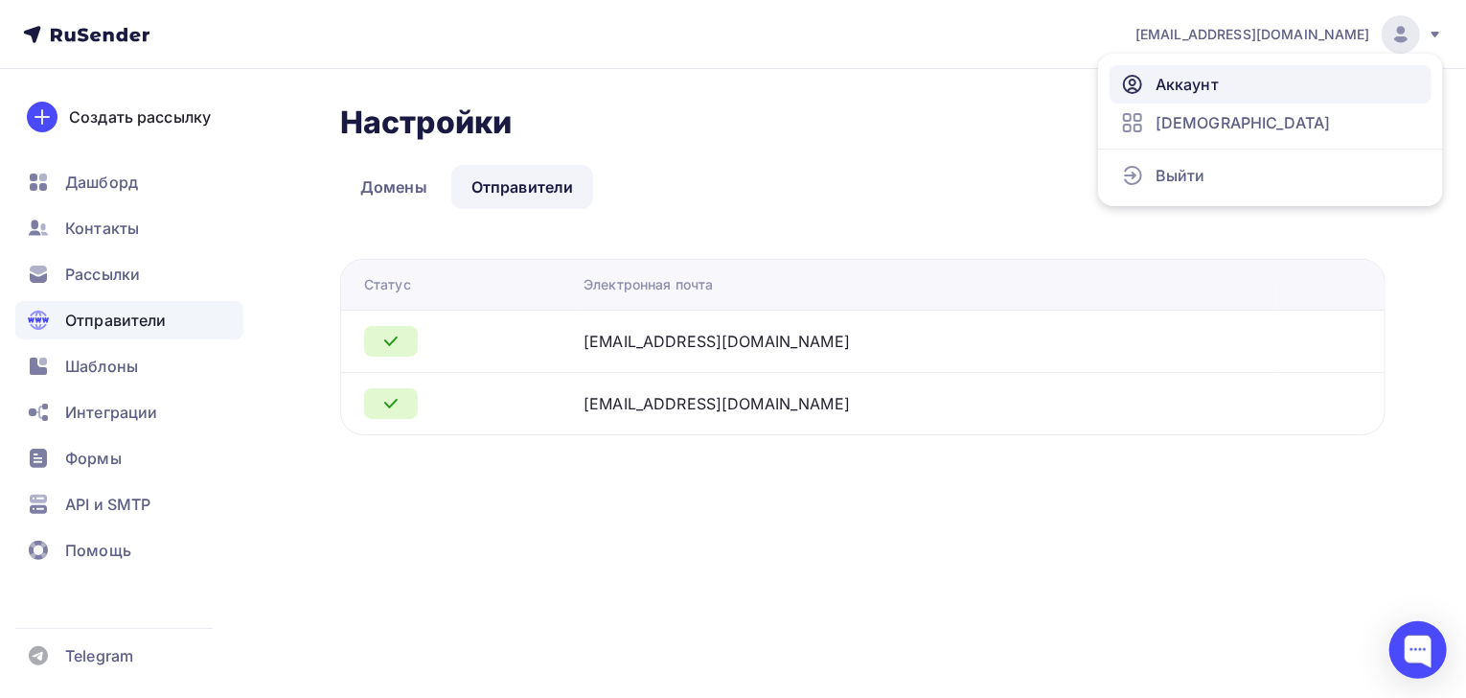
click at [1170, 98] on link "Аккаунт" at bounding box center [1271, 84] width 322 height 38
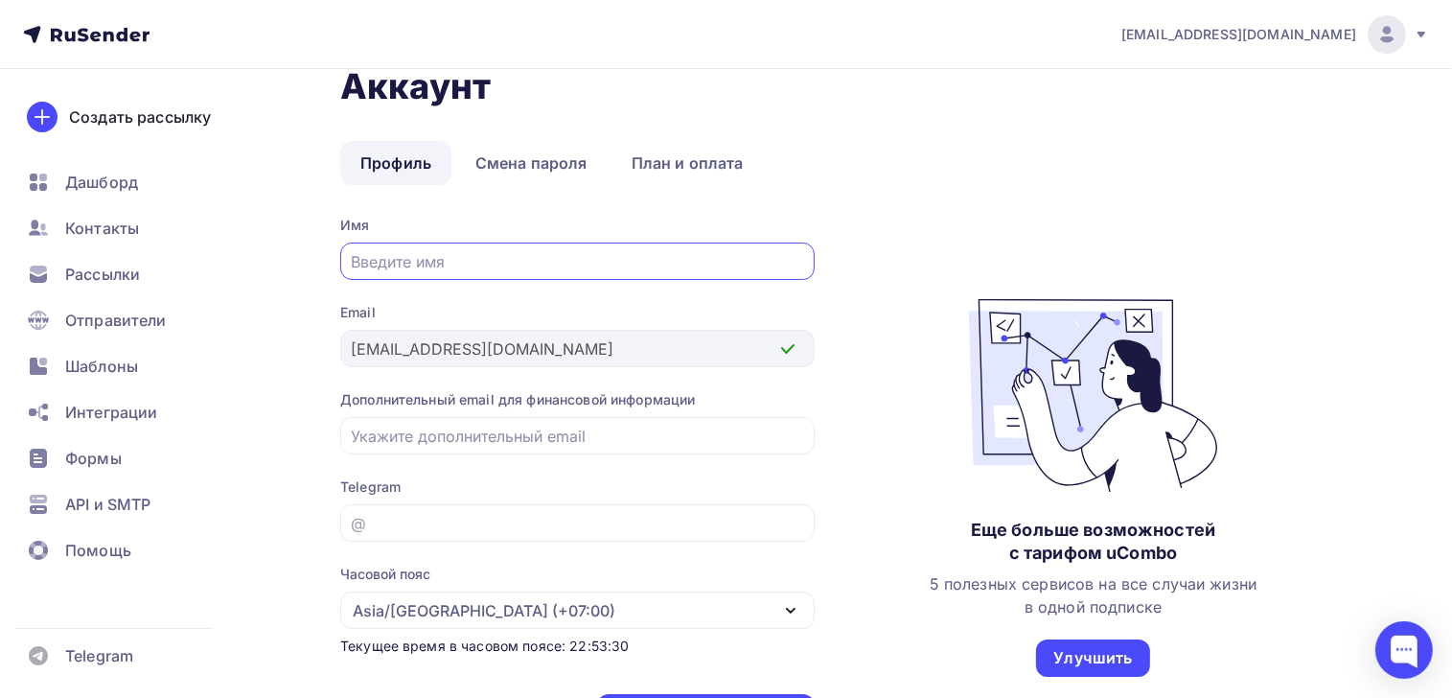
scroll to position [107, 0]
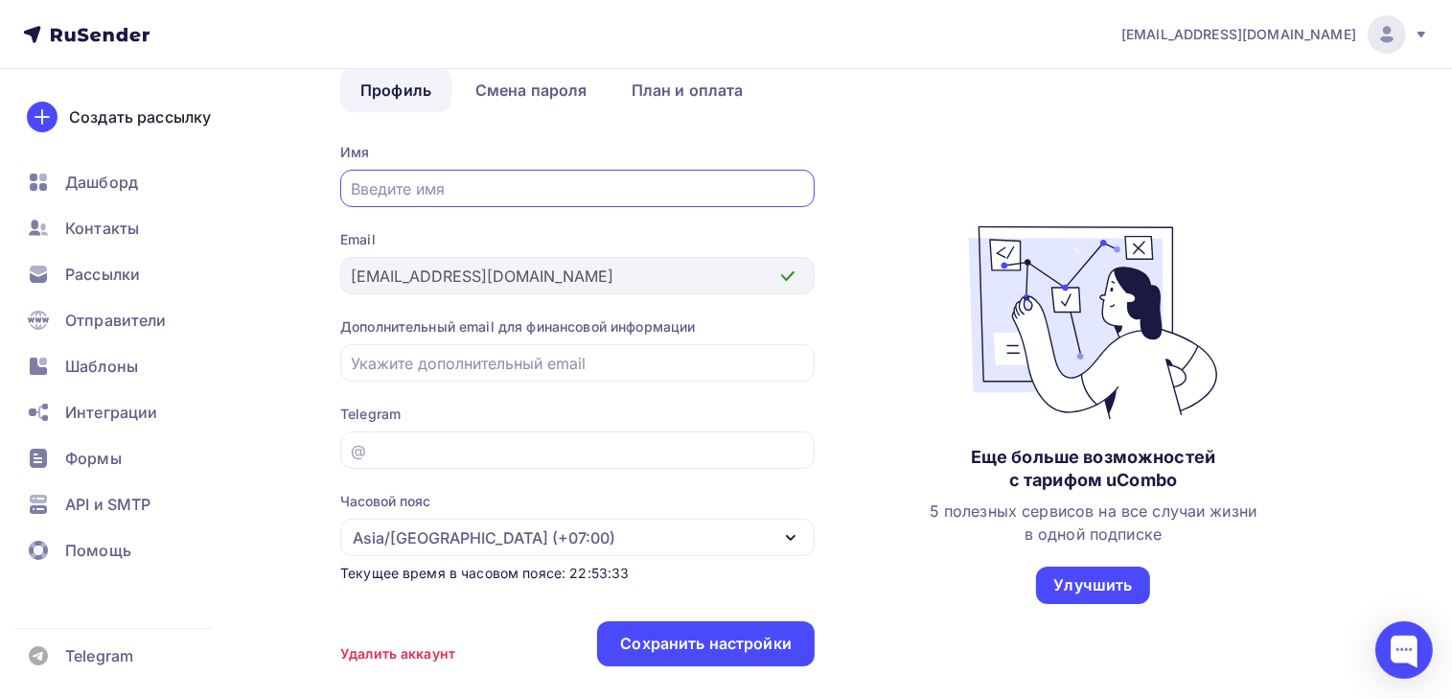
click at [403, 657] on div "Удалить аккаунт" at bounding box center [397, 653] width 115 height 19
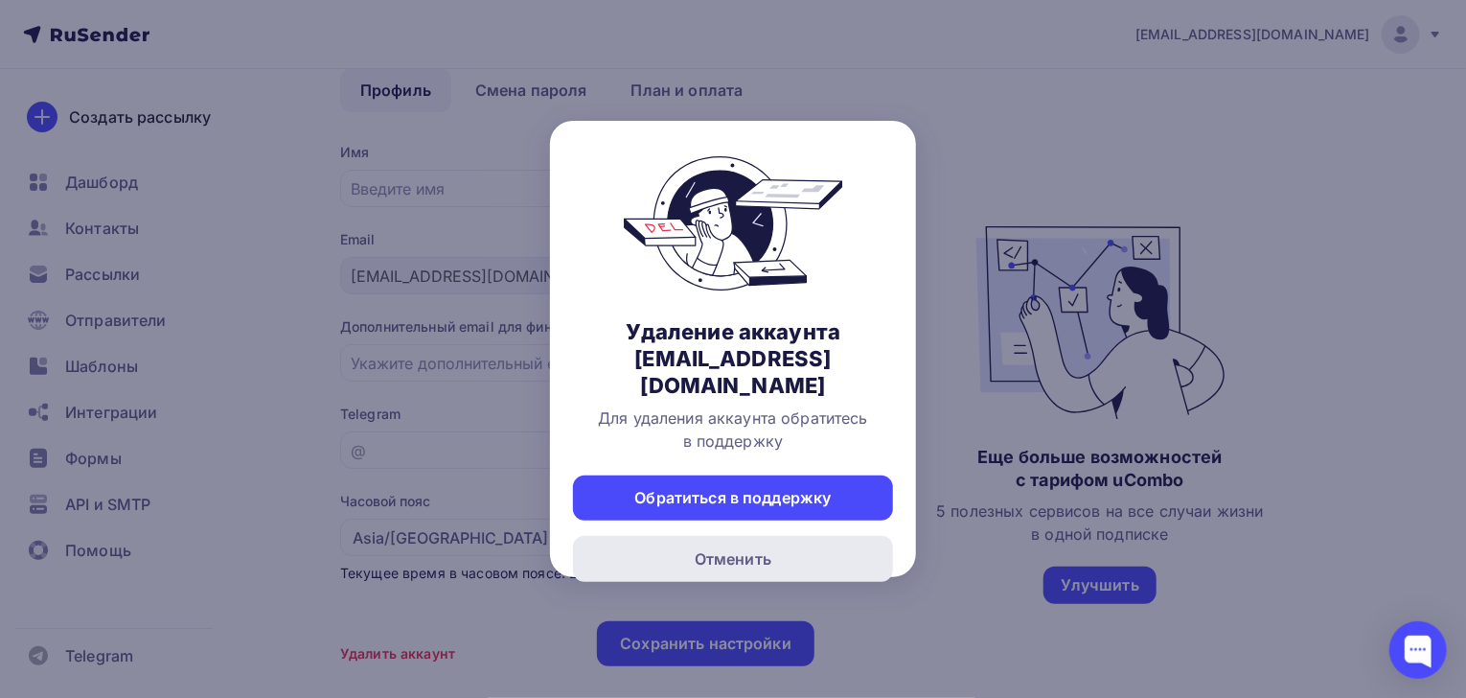
click at [718, 547] on div "Отменить" at bounding box center [733, 558] width 77 height 23
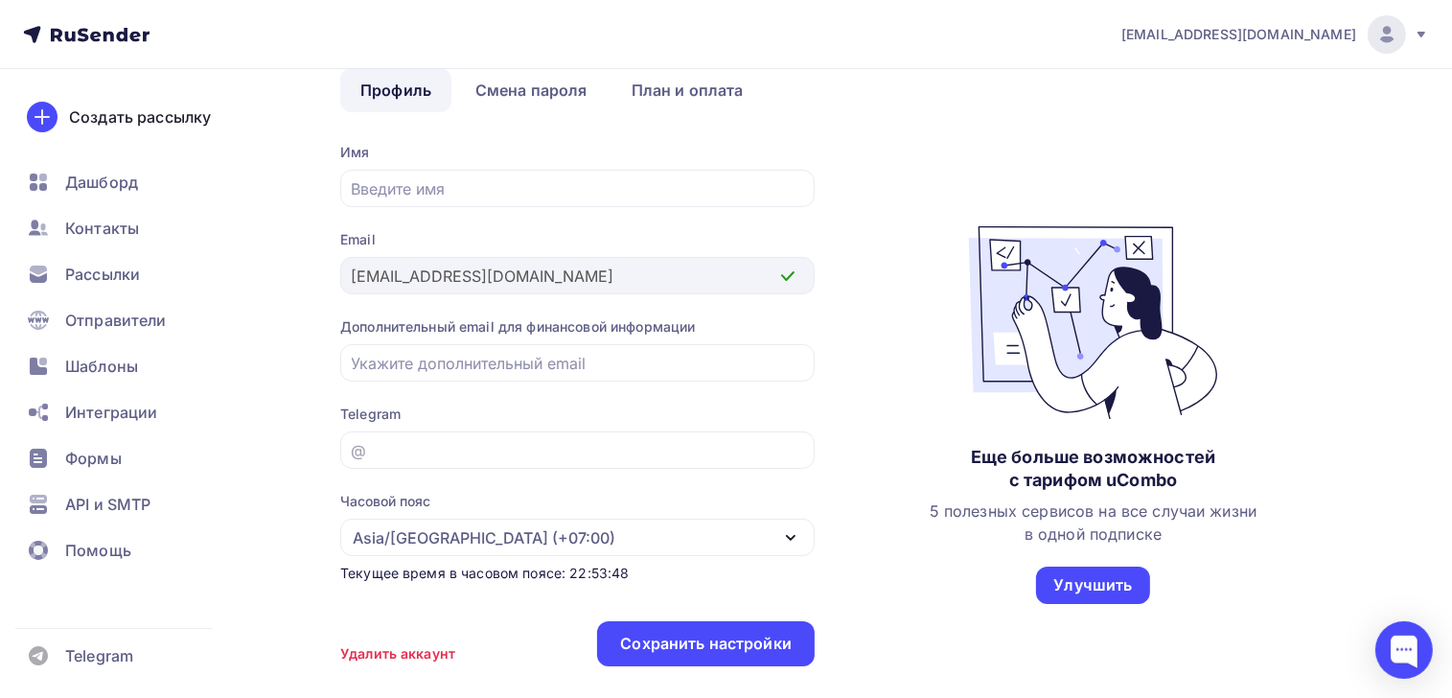
click at [783, 273] on icon at bounding box center [787, 276] width 23 height 23
click at [1411, 31] on div "[EMAIL_ADDRESS][DOMAIN_NAME]" at bounding box center [1275, 34] width 308 height 38
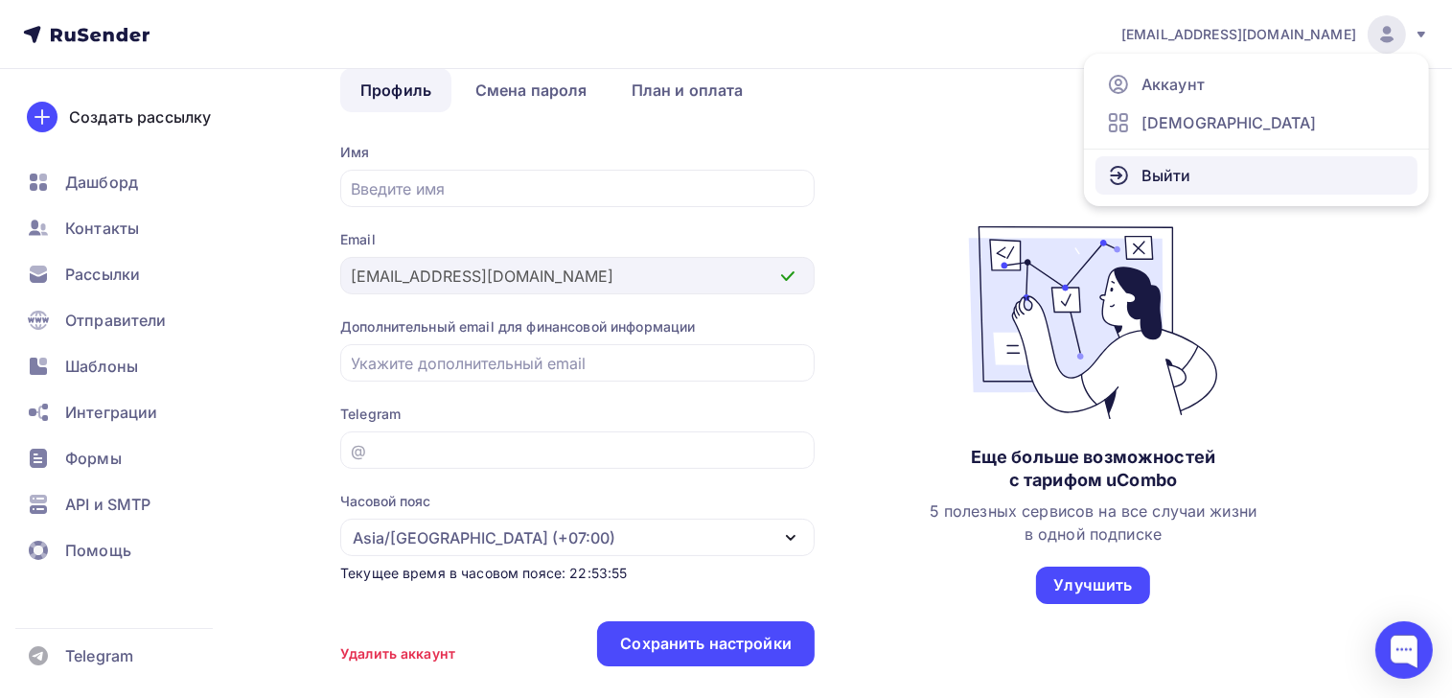
click at [1167, 167] on span "Выйти" at bounding box center [1166, 175] width 50 height 23
